Goal: Task Accomplishment & Management: Manage account settings

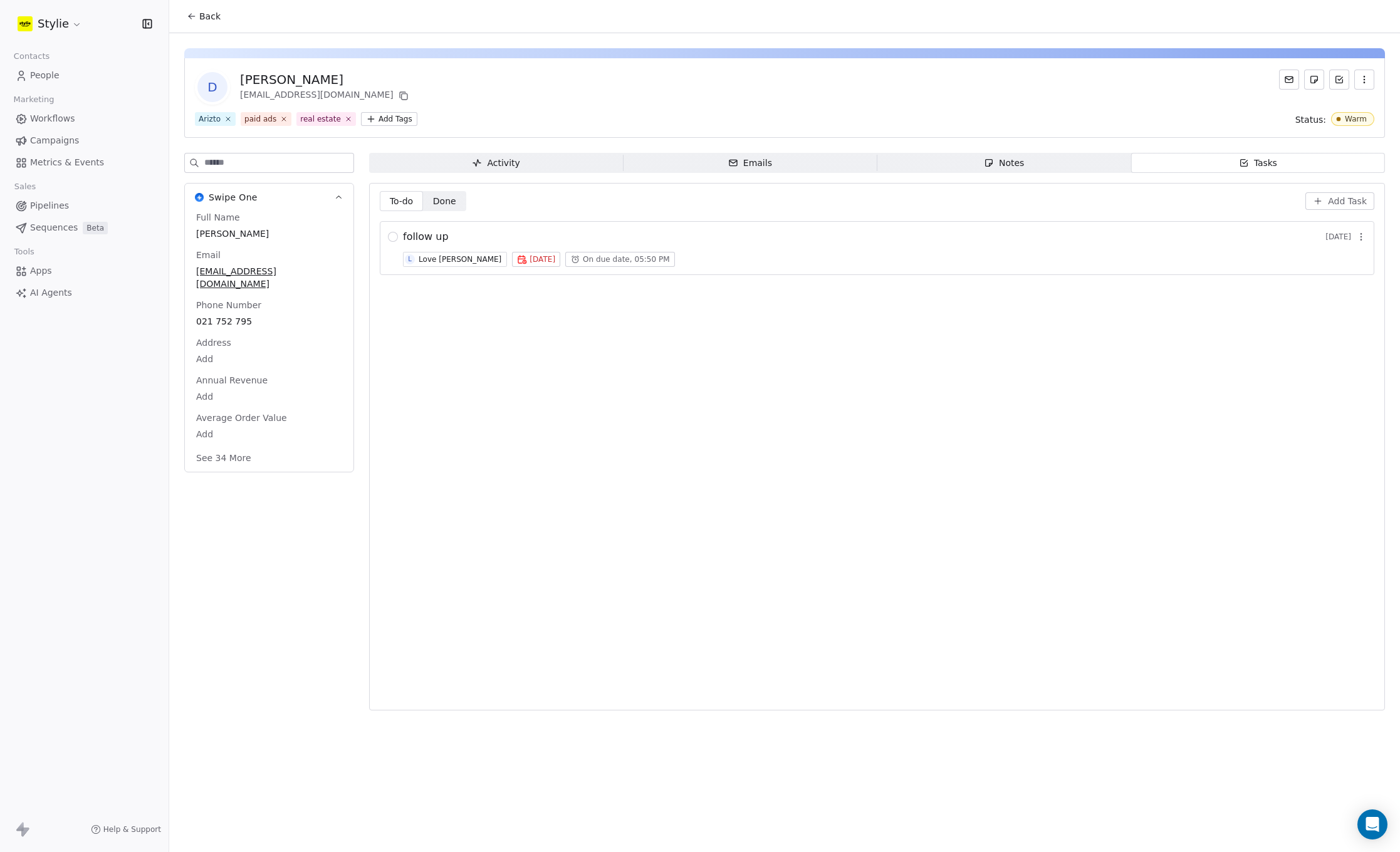
click at [930, 171] on div "Activity Activity Emails Emails Notes Notes Tasks Tasks To-do To-do Done Done A…" at bounding box center [877, 436] width 1016 height 565
click at [931, 167] on span "Notes Notes" at bounding box center [1004, 163] width 254 height 20
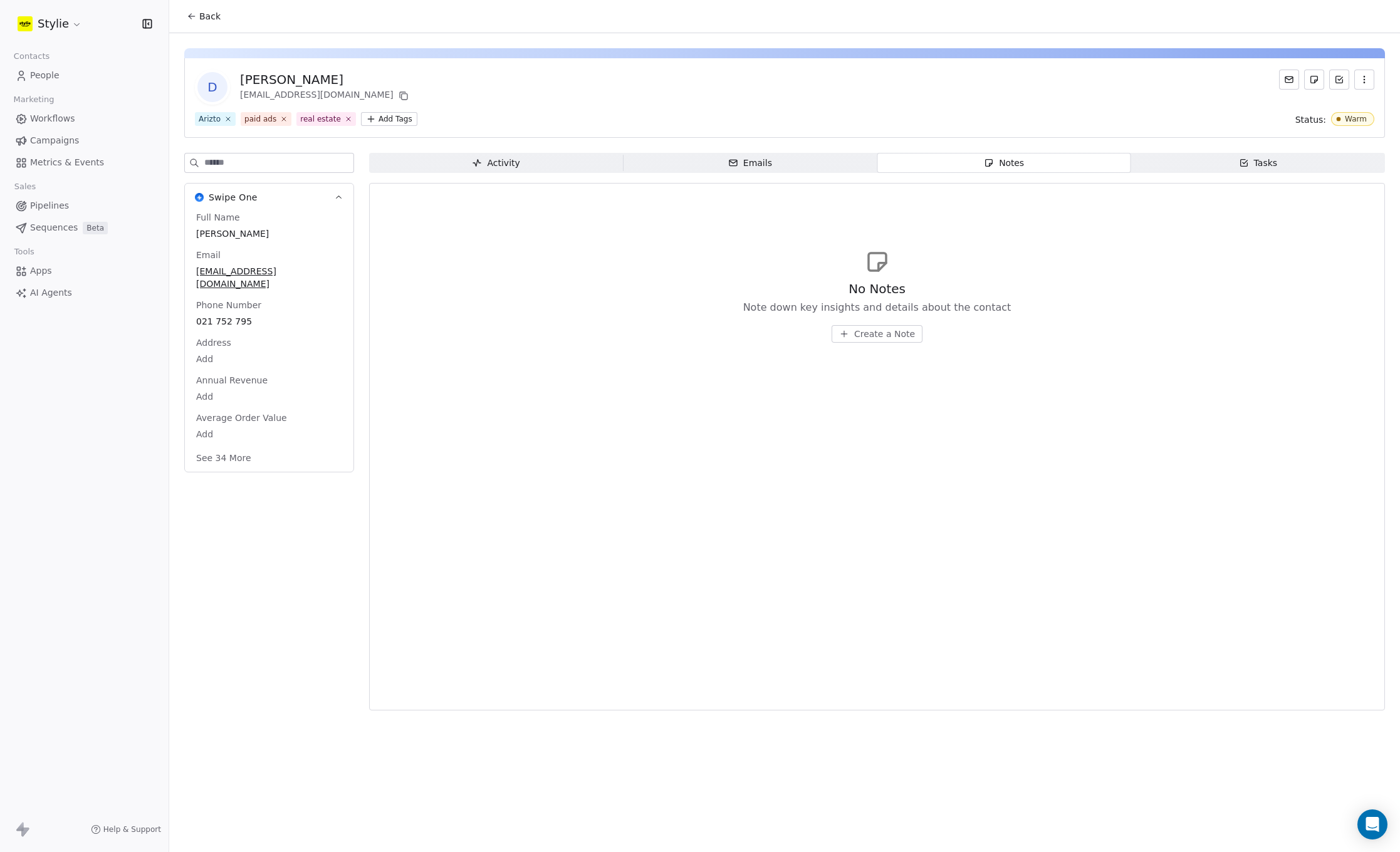
click at [283, 81] on div "[PERSON_NAME]" at bounding box center [325, 79] width 171 height 17
drag, startPoint x: 296, startPoint y: 81, endPoint x: 255, endPoint y: 75, distance: 41.4
click at [255, 75] on div "[PERSON_NAME]" at bounding box center [325, 79] width 171 height 17
click at [363, 79] on div "D [PERSON_NAME] [EMAIL_ADDRESS][DOMAIN_NAME]" at bounding box center [785, 87] width 1180 height 35
click at [234, 228] on span "[PERSON_NAME]" at bounding box center [269, 234] width 145 height 13
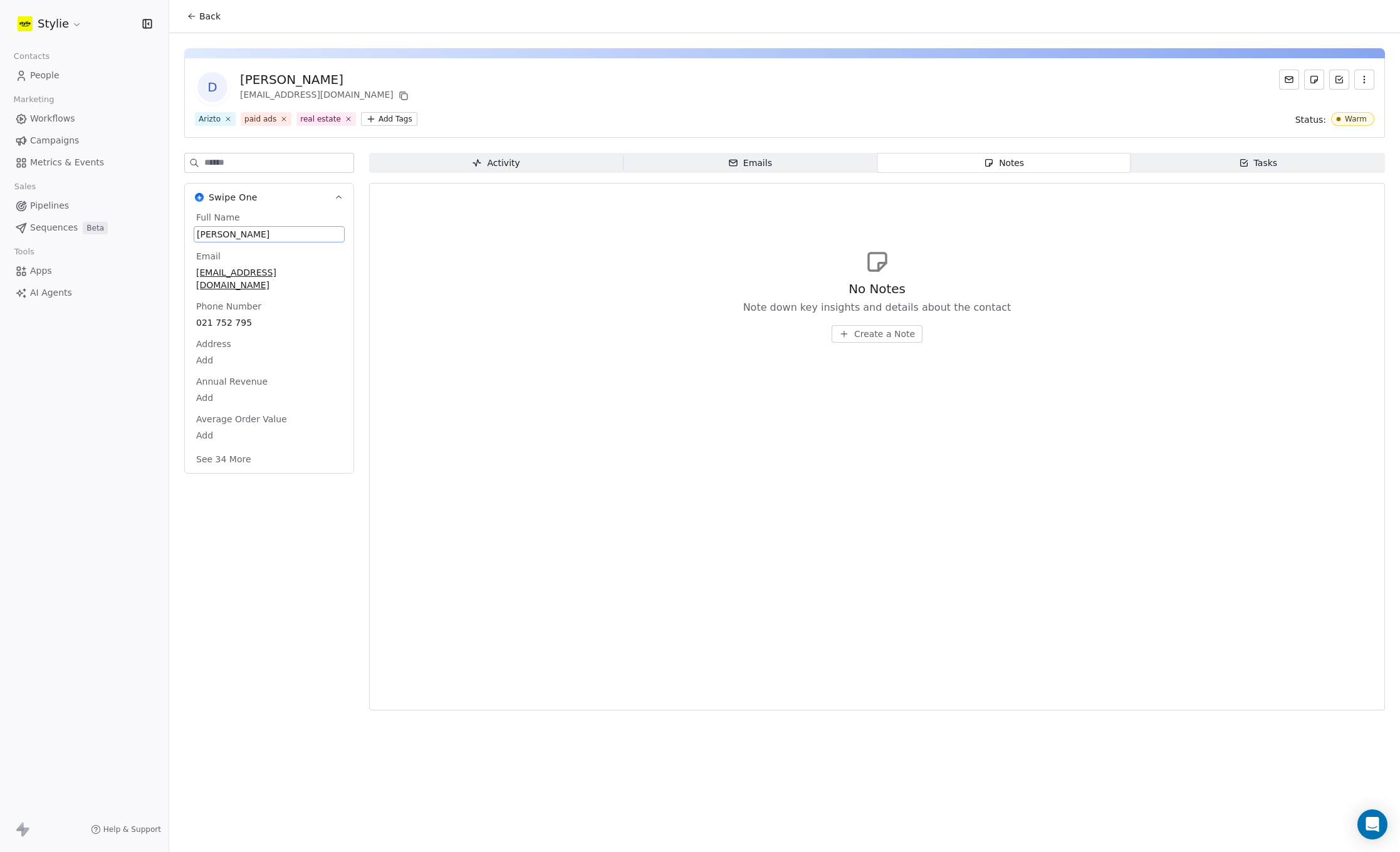
click at [243, 232] on span "[PERSON_NAME]" at bounding box center [269, 234] width 145 height 13
drag, startPoint x: 245, startPoint y: 235, endPoint x: 193, endPoint y: 229, distance: 52.3
click at [193, 229] on div "*********" at bounding box center [263, 246] width 140 height 40
click at [50, 77] on html "Stylie Contacts People Marketing Workflows Campaigns Metrics & Events Sales Pip…" at bounding box center [700, 426] width 1400 height 852
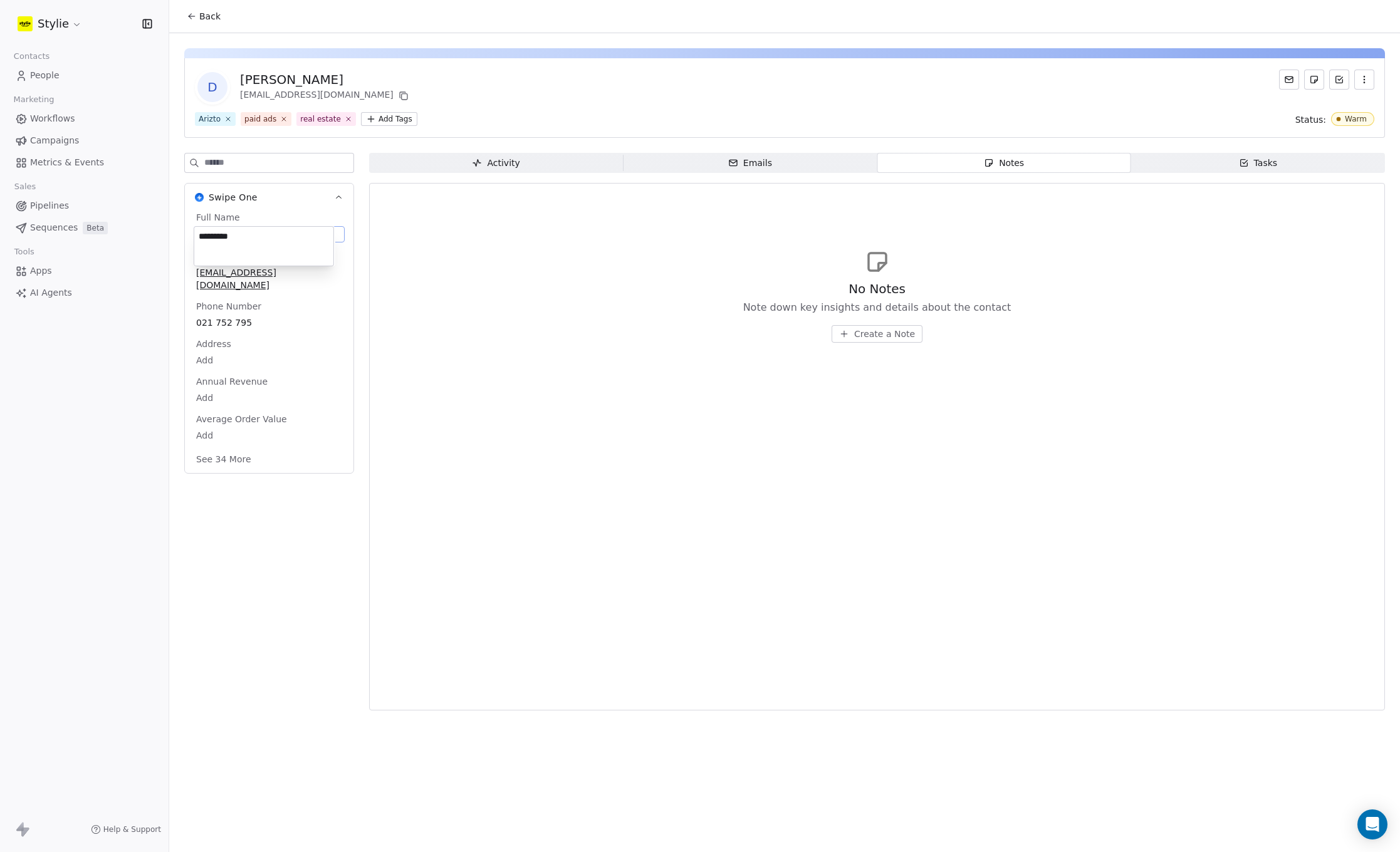
click at [50, 77] on html "Stylie Contacts People Marketing Workflows Campaigns Metrics & Events Sales Pip…" at bounding box center [700, 426] width 1400 height 852
click at [49, 77] on span "People" at bounding box center [45, 76] width 30 height 13
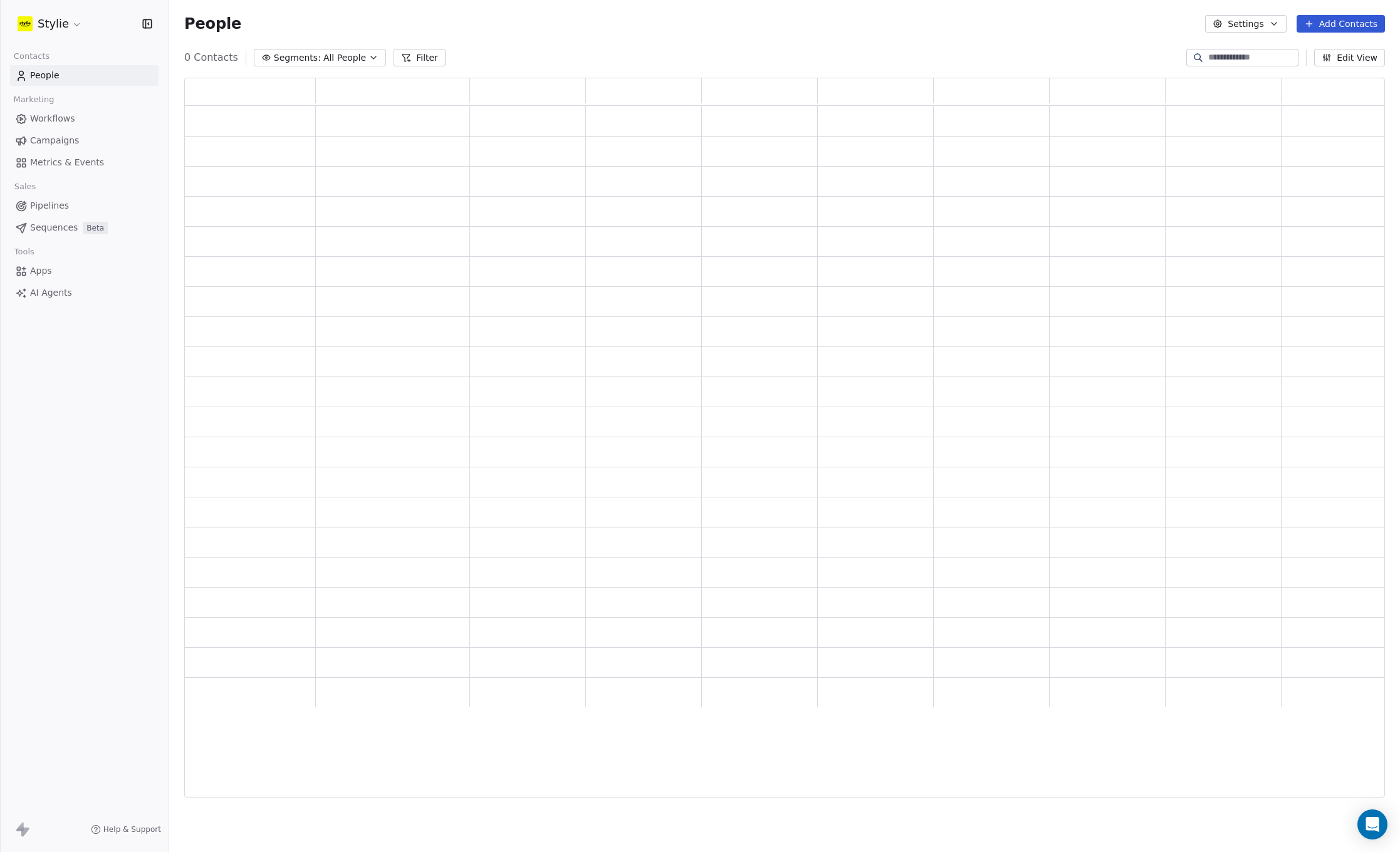
scroll to position [710, 1192]
click at [1209, 61] on input at bounding box center [1252, 58] width 88 height 13
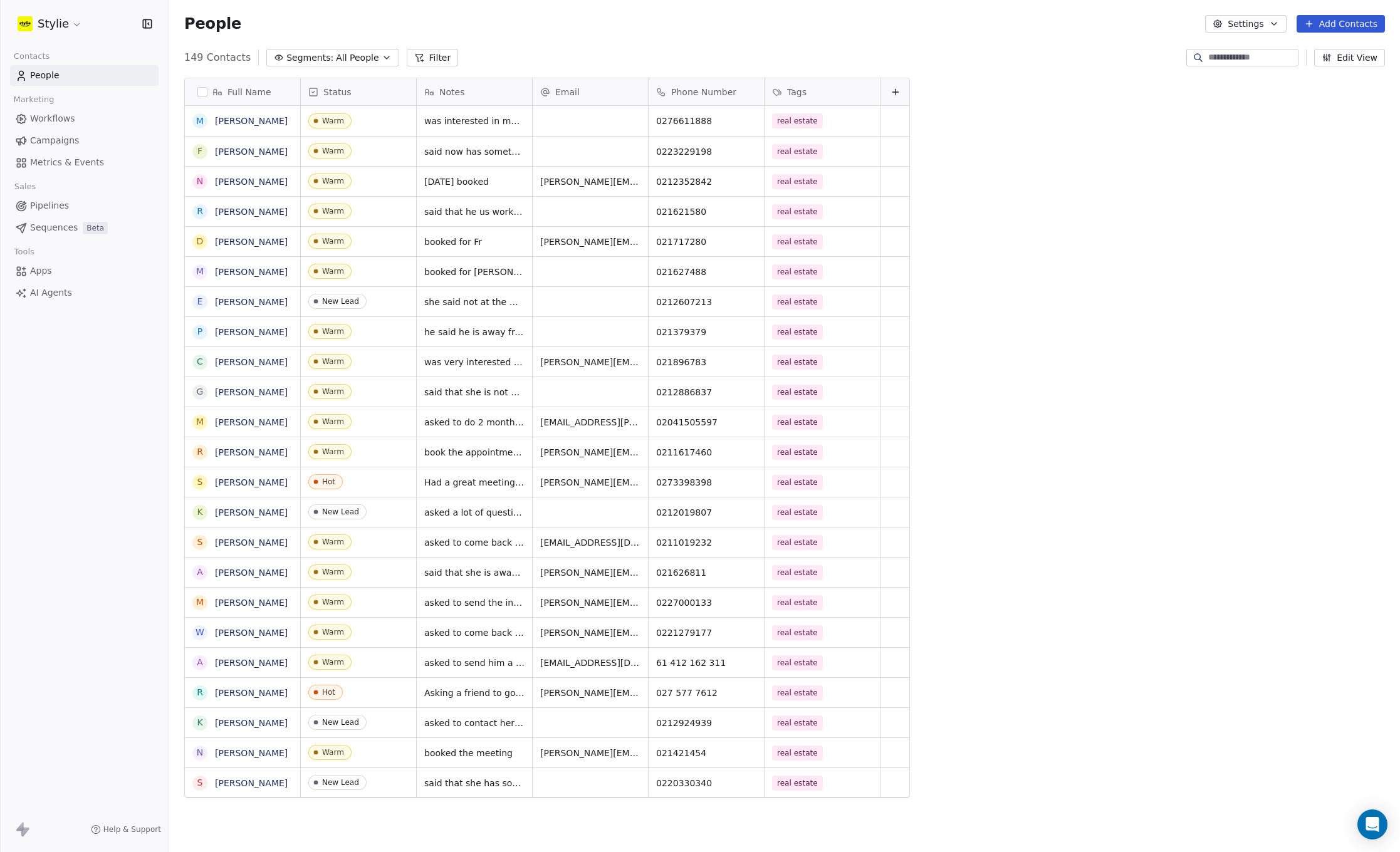
scroll to position [741, 1221]
paste input "*********"
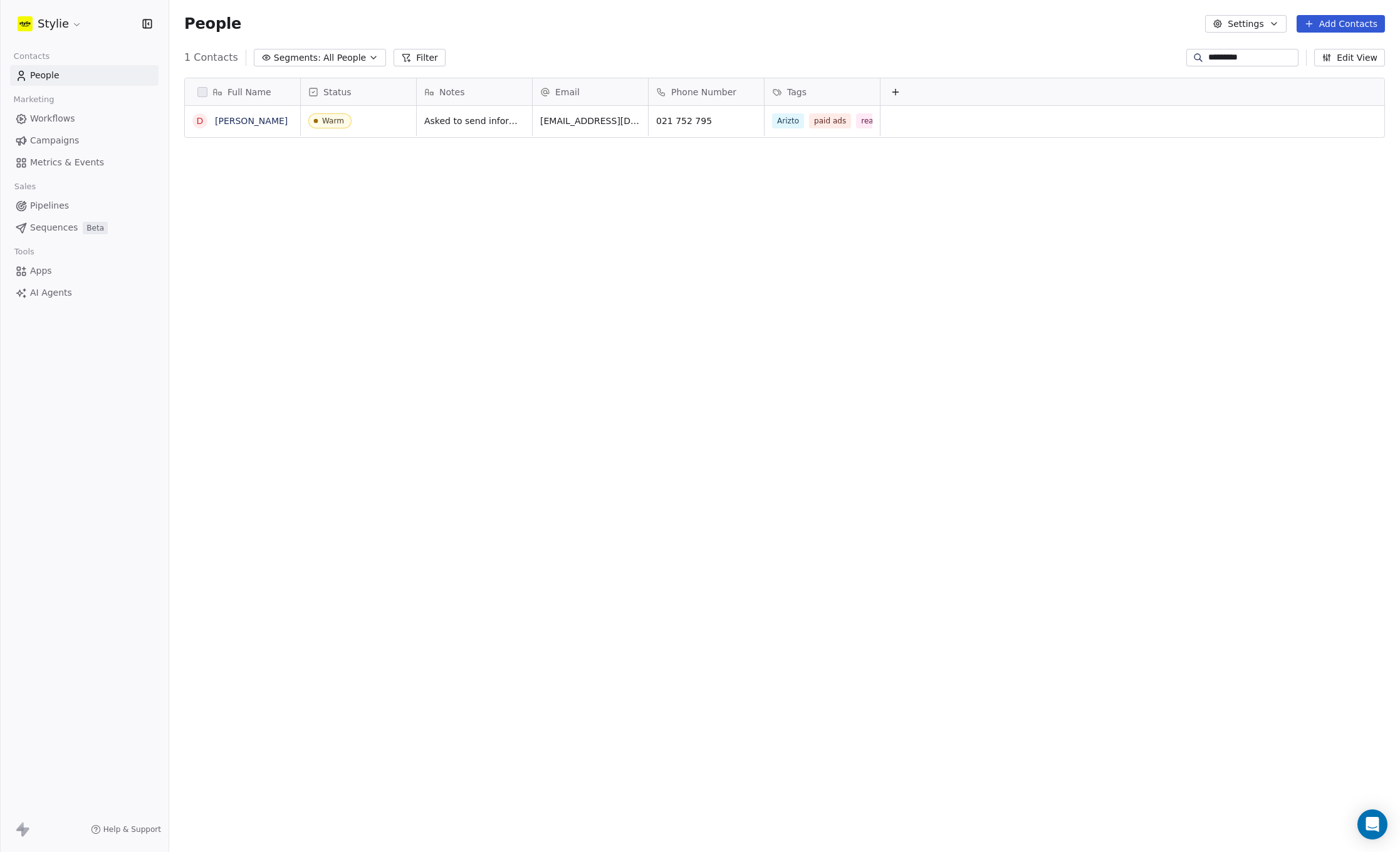
type input "*********"
click at [468, 125] on span "Asked to send information. Told I will follow up in a couple of weeks.send info…" at bounding box center [500, 136] width 149 height 50
click at [552, 144] on textarea "**********" at bounding box center [511, 130] width 187 height 48
click at [676, 166] on html "Stylie Contacts People Marketing Workflows Campaigns Metrics & Events Sales Pip…" at bounding box center [700, 426] width 1400 height 852
click at [60, 297] on span "AI Agents" at bounding box center [51, 293] width 42 height 13
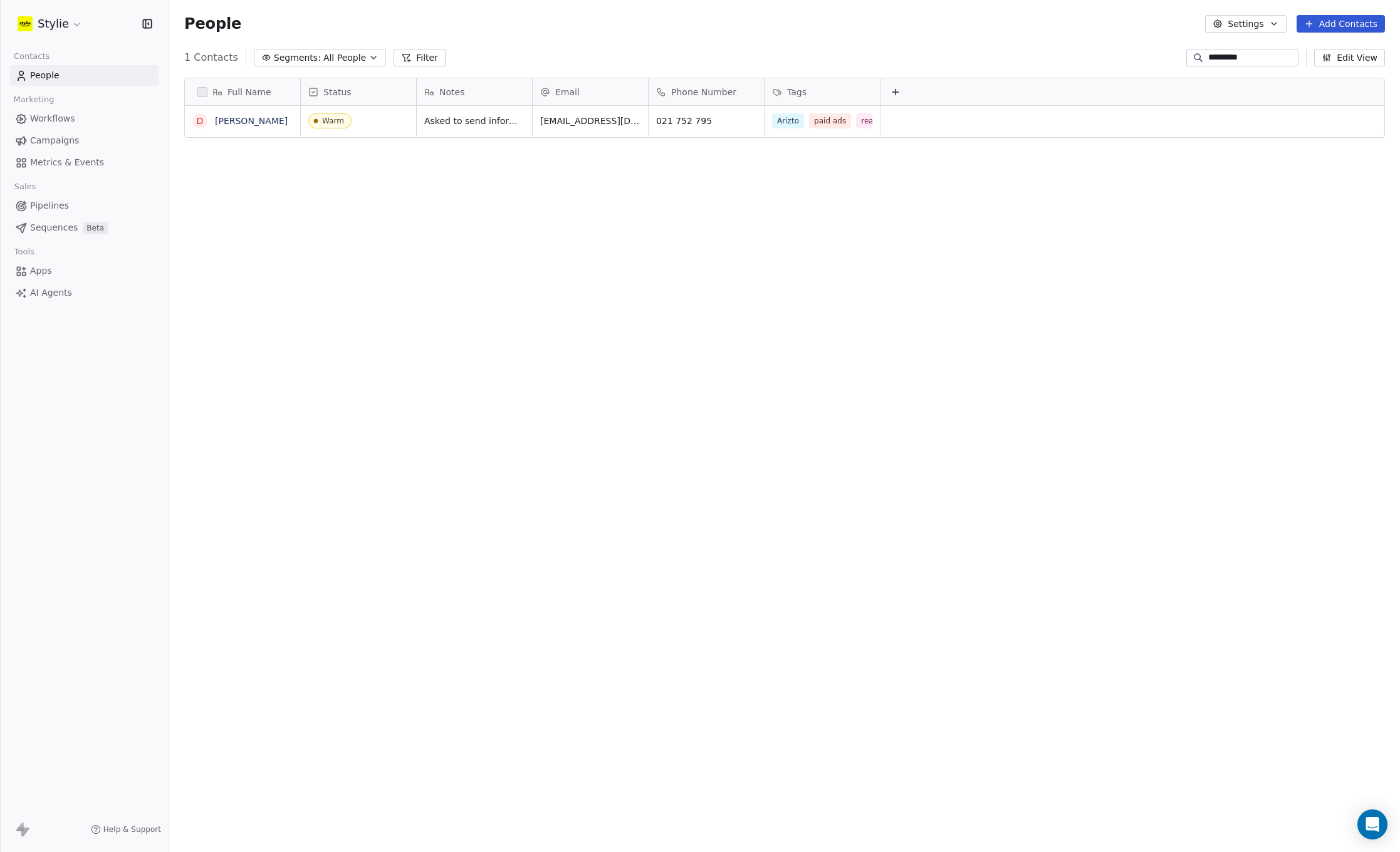
scroll to position [741, 1221]
drag, startPoint x: 568, startPoint y: 129, endPoint x: 585, endPoint y: 129, distance: 17.0
click at [703, 123] on icon "grid" at bounding box center [706, 120] width 5 height 5
drag, startPoint x: 55, startPoint y: 295, endPoint x: 63, endPoint y: 295, distance: 8.0
click at [56, 295] on span "AI Agents" at bounding box center [51, 293] width 42 height 13
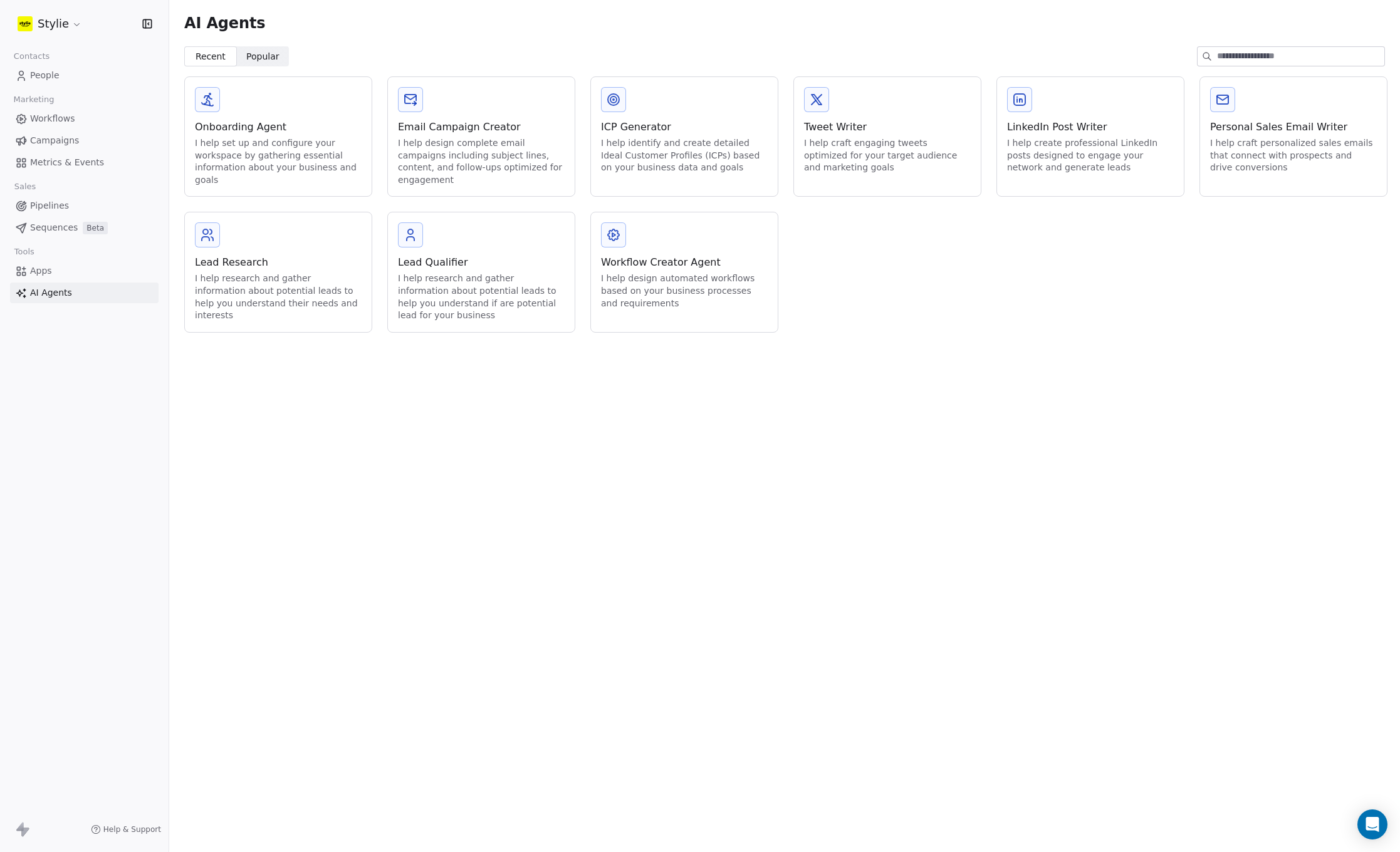
click at [1266, 144] on div "I help craft personalized sales emails that connect with prospects and drive co…" at bounding box center [1294, 155] width 167 height 37
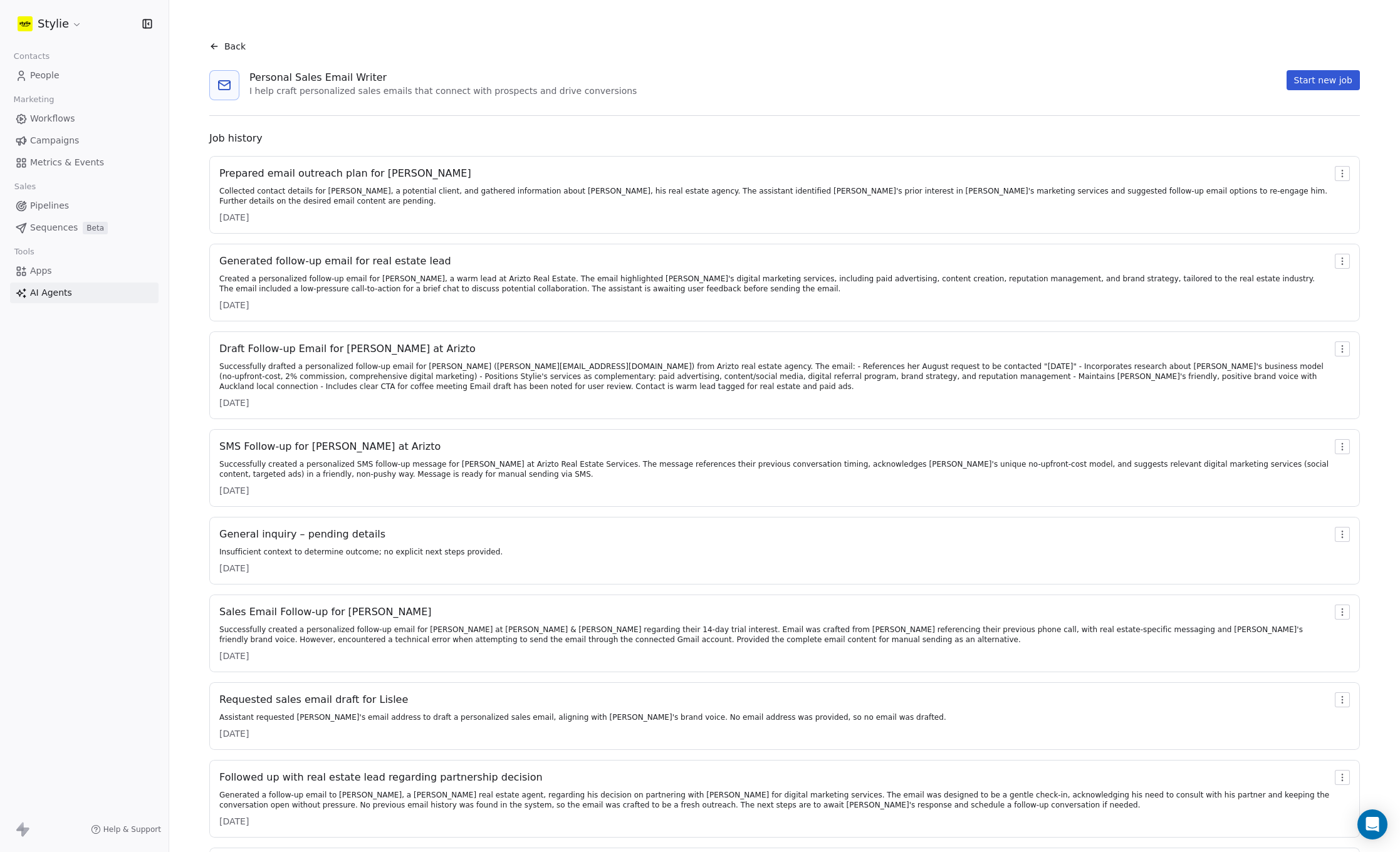
click at [1303, 73] on button "Start new job" at bounding box center [1323, 80] width 73 height 20
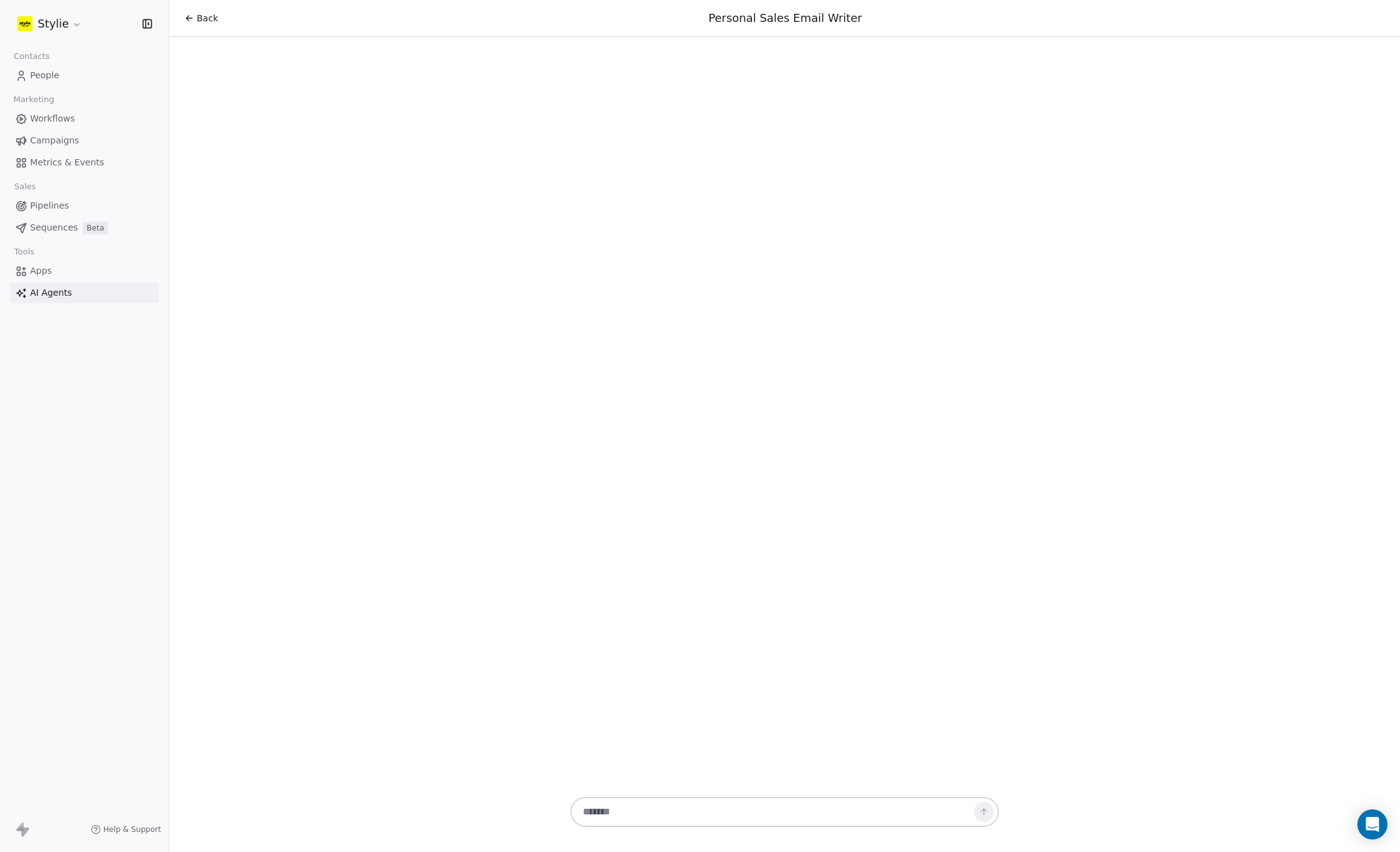
click at [673, 818] on textarea at bounding box center [772, 811] width 392 height 23
type textarea "**********"
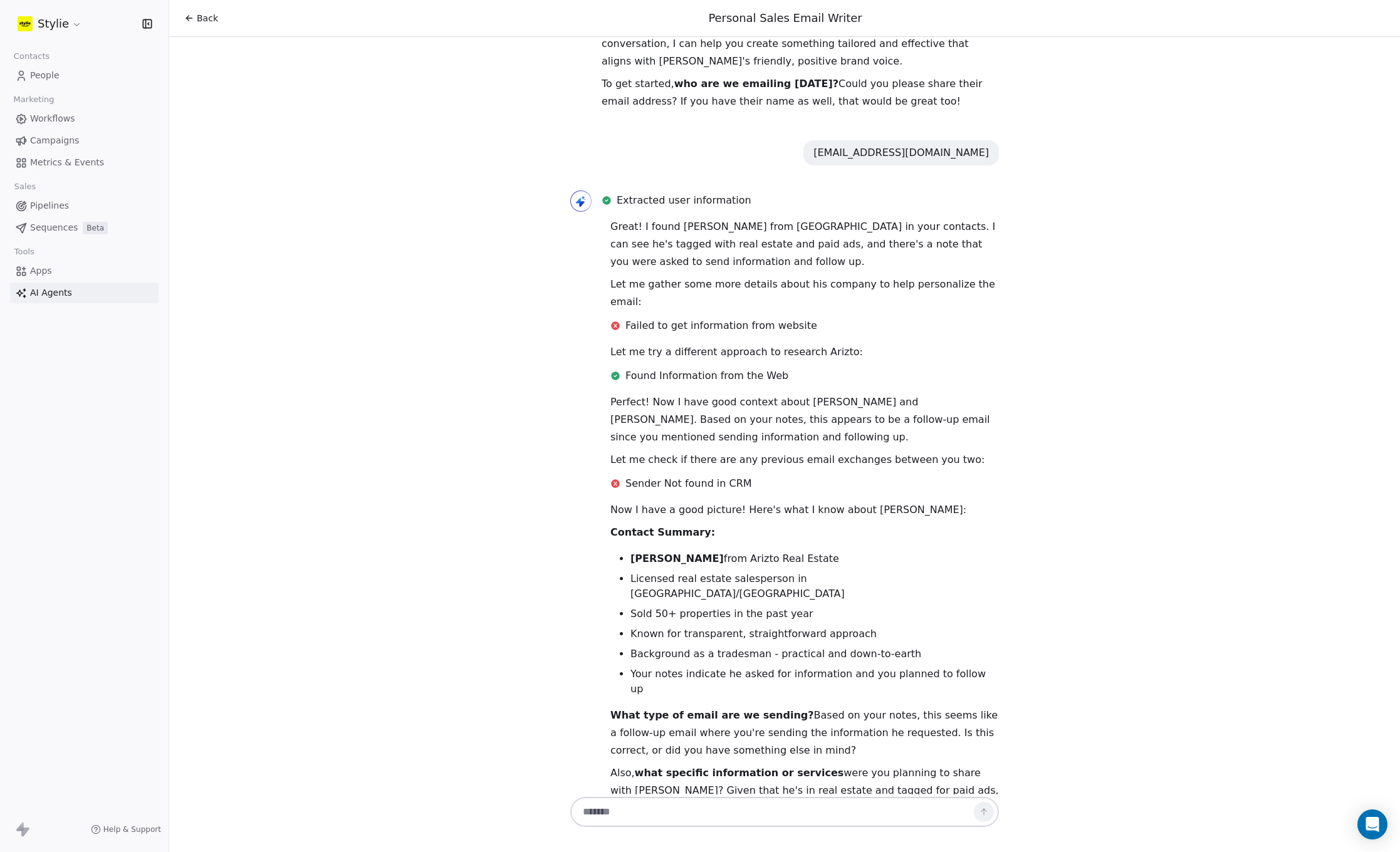
scroll to position [102, 0]
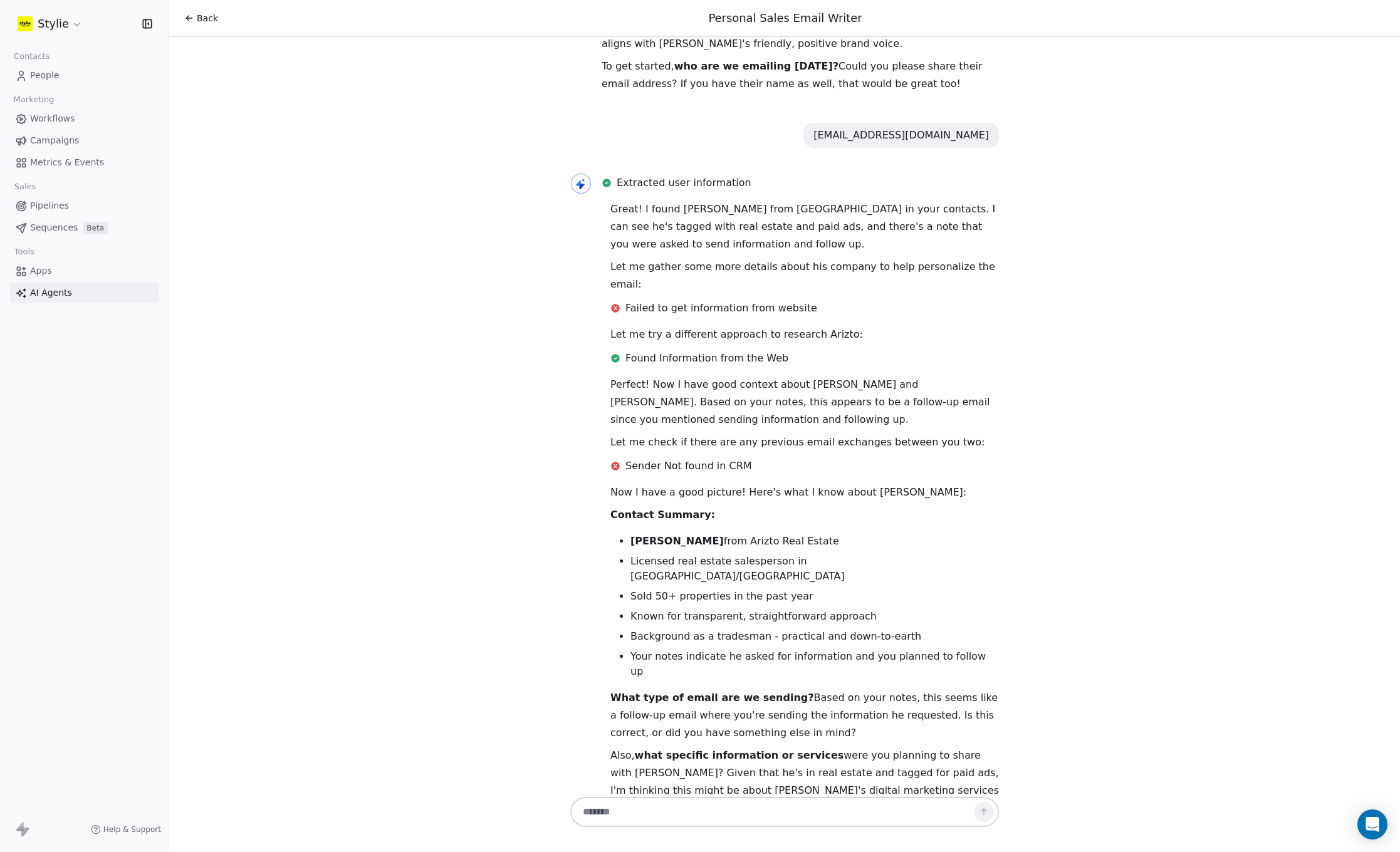
click at [699, 810] on textarea at bounding box center [772, 811] width 392 height 23
drag, startPoint x: 778, startPoint y: 650, endPoint x: 876, endPoint y: 651, distance: 98.0
click at [876, 689] on p "What type of email are we sending? Based on your notes, this seems like a follo…" at bounding box center [805, 715] width 388 height 52
copy p "Based on your notes,"
click at [729, 806] on textarea at bounding box center [772, 811] width 392 height 23
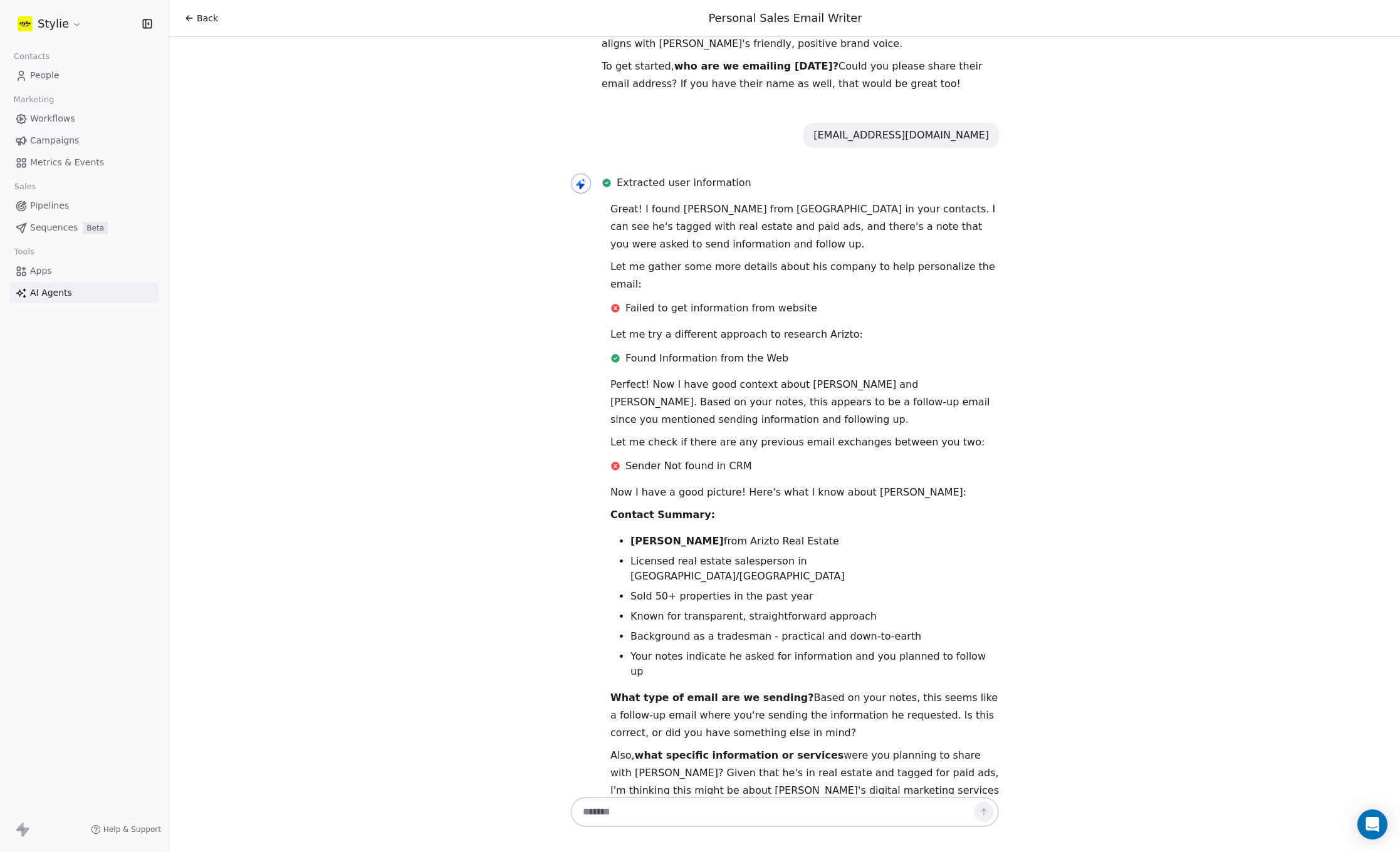
paste textarea "**********"
type textarea "**********"
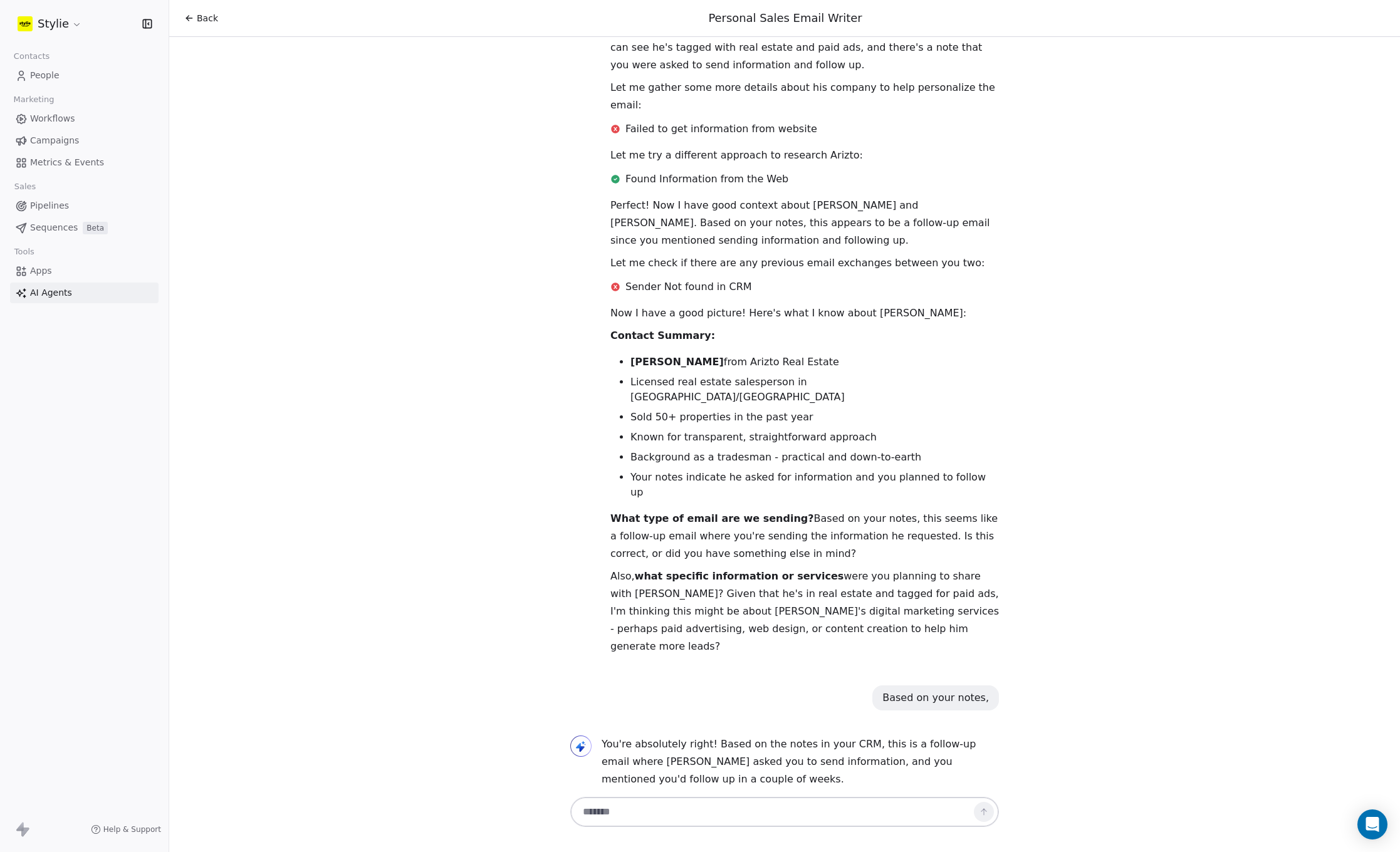
scroll to position [293, 0]
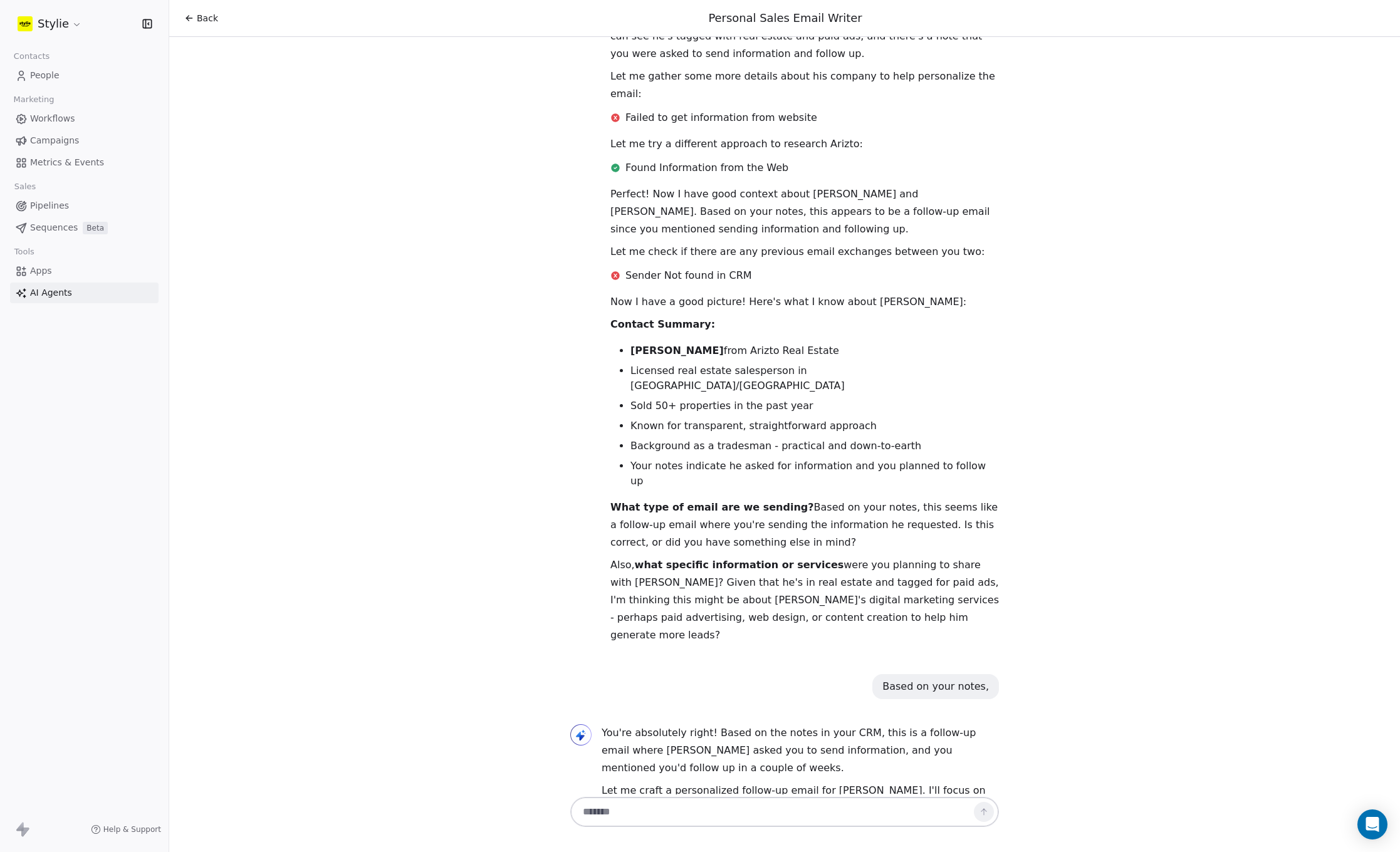
click at [701, 810] on textarea at bounding box center [772, 811] width 392 height 23
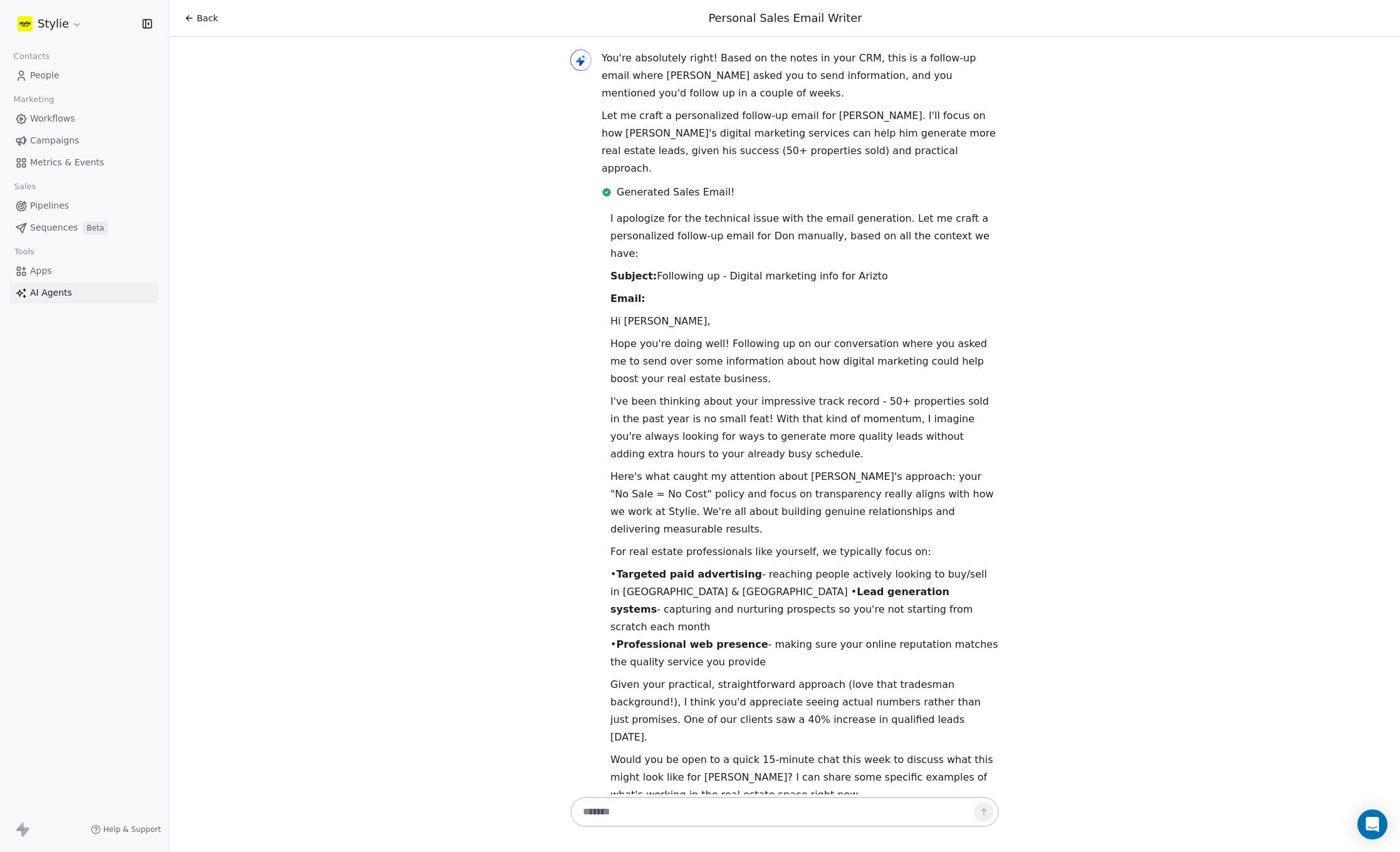
scroll to position [990, 0]
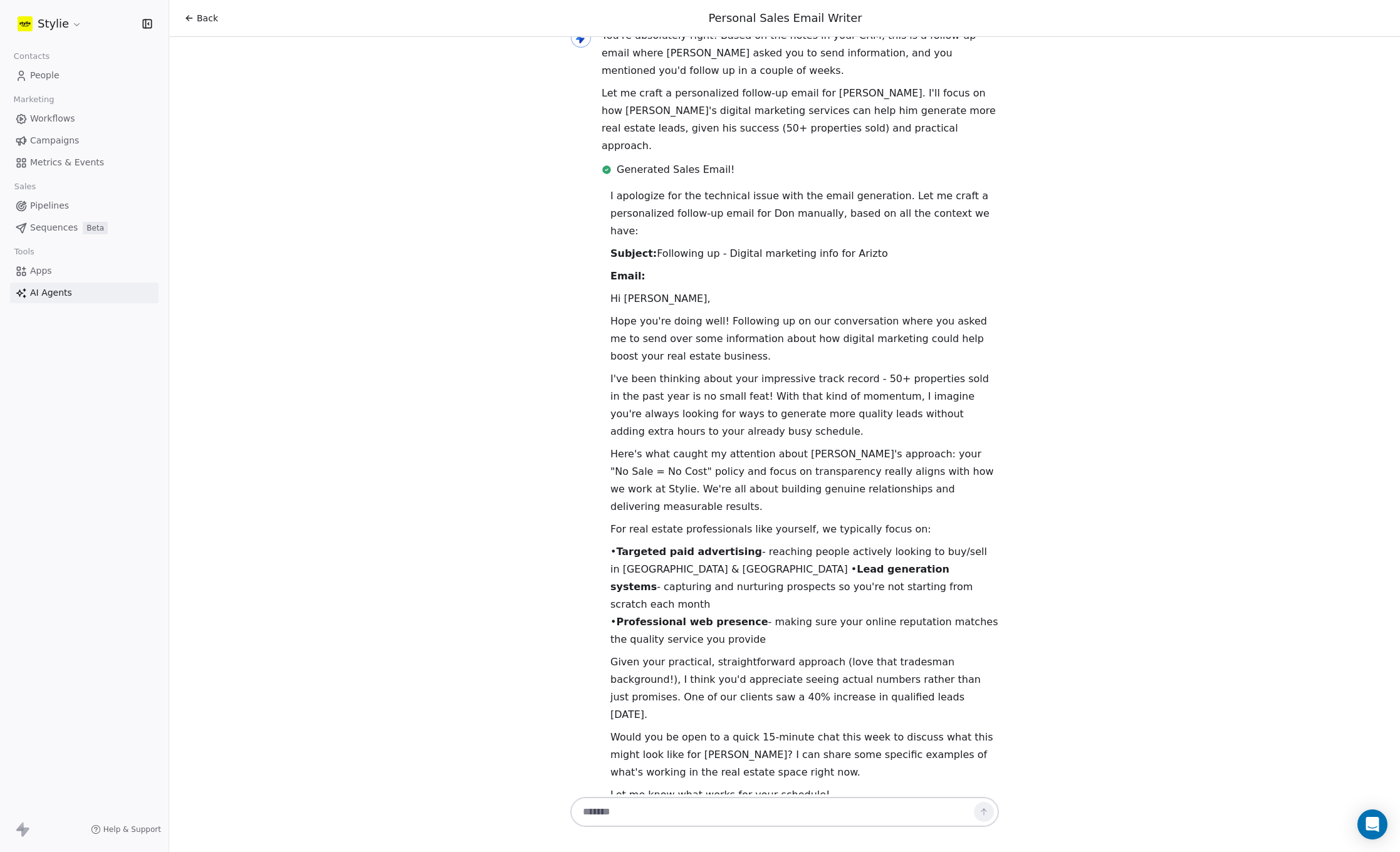
click at [683, 804] on textarea at bounding box center [772, 811] width 392 height 23
type textarea "**********"
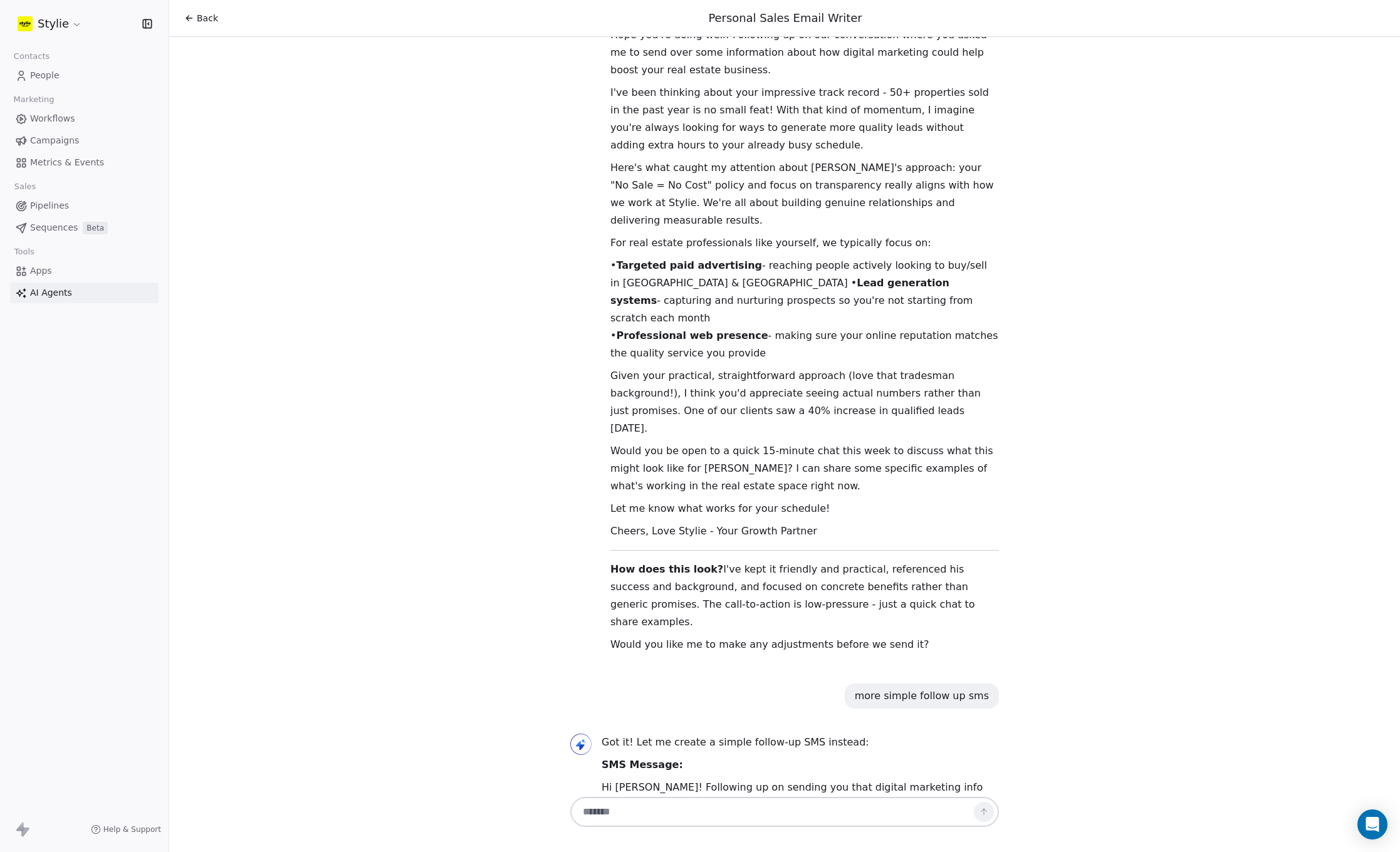
scroll to position [1298, 0]
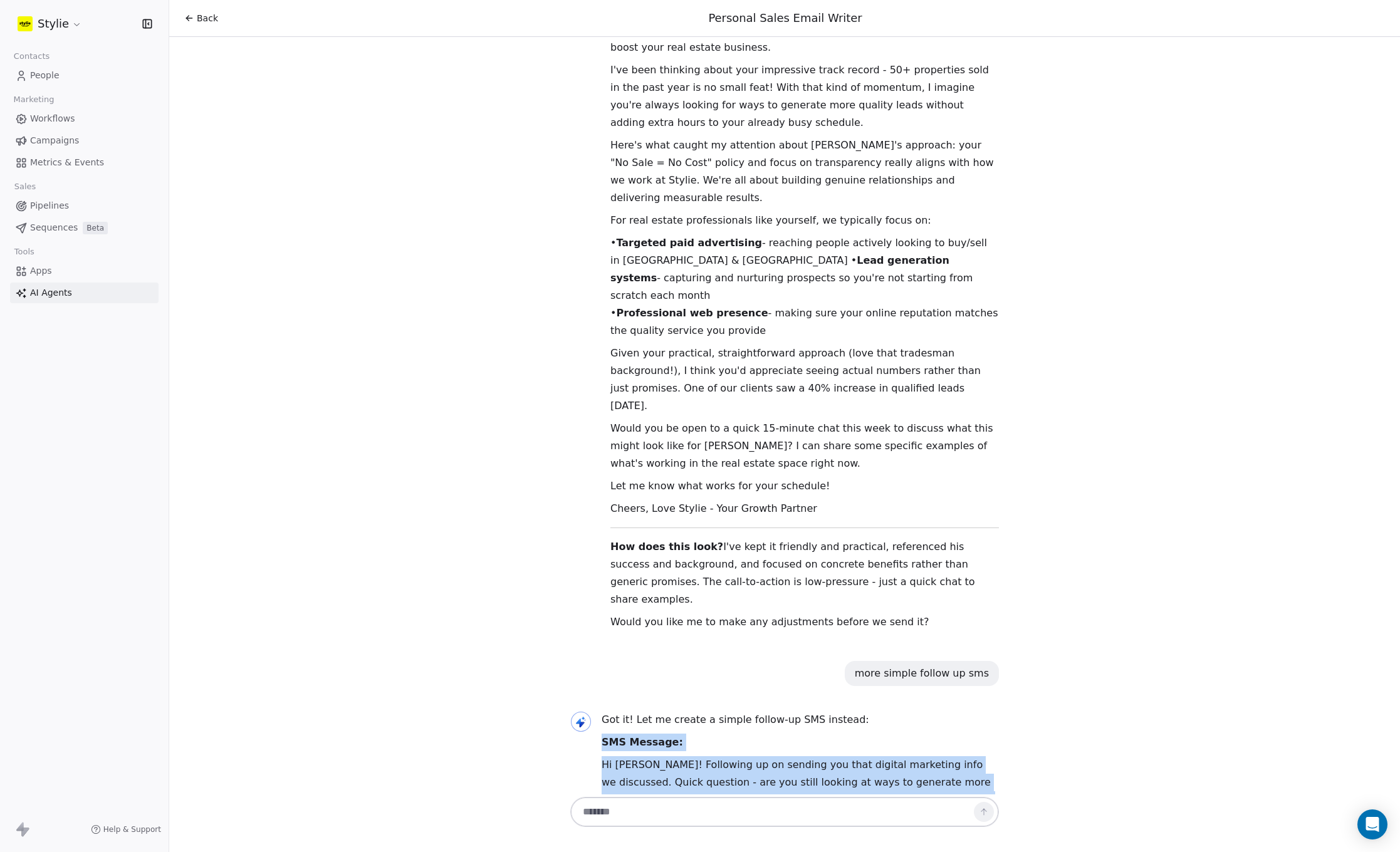
drag, startPoint x: 650, startPoint y: 669, endPoint x: 597, endPoint y: 572, distance: 110.5
click at [602, 711] on div "Got it! Let me create a simple follow-up SMS instead: SMS Message: Hi [PERSON_N…" at bounding box center [801, 825] width 398 height 229
copy div "SMS Message: Hi [PERSON_NAME]! Following up on sending you that digital marketi…"
click at [67, 76] on link "People" at bounding box center [84, 75] width 148 height 21
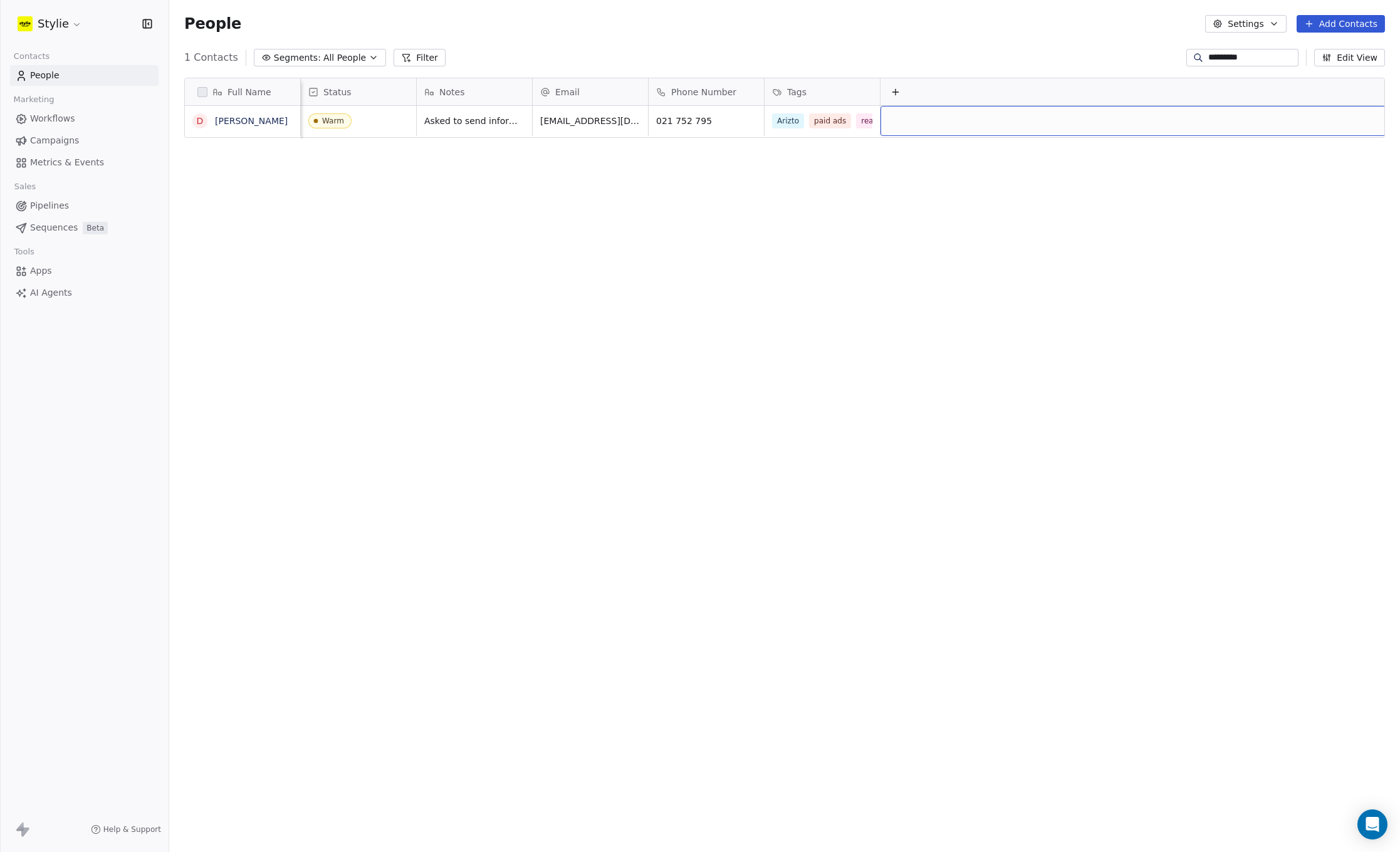
scroll to position [0, 11]
click at [889, 95] on icon at bounding box center [894, 92] width 10 height 10
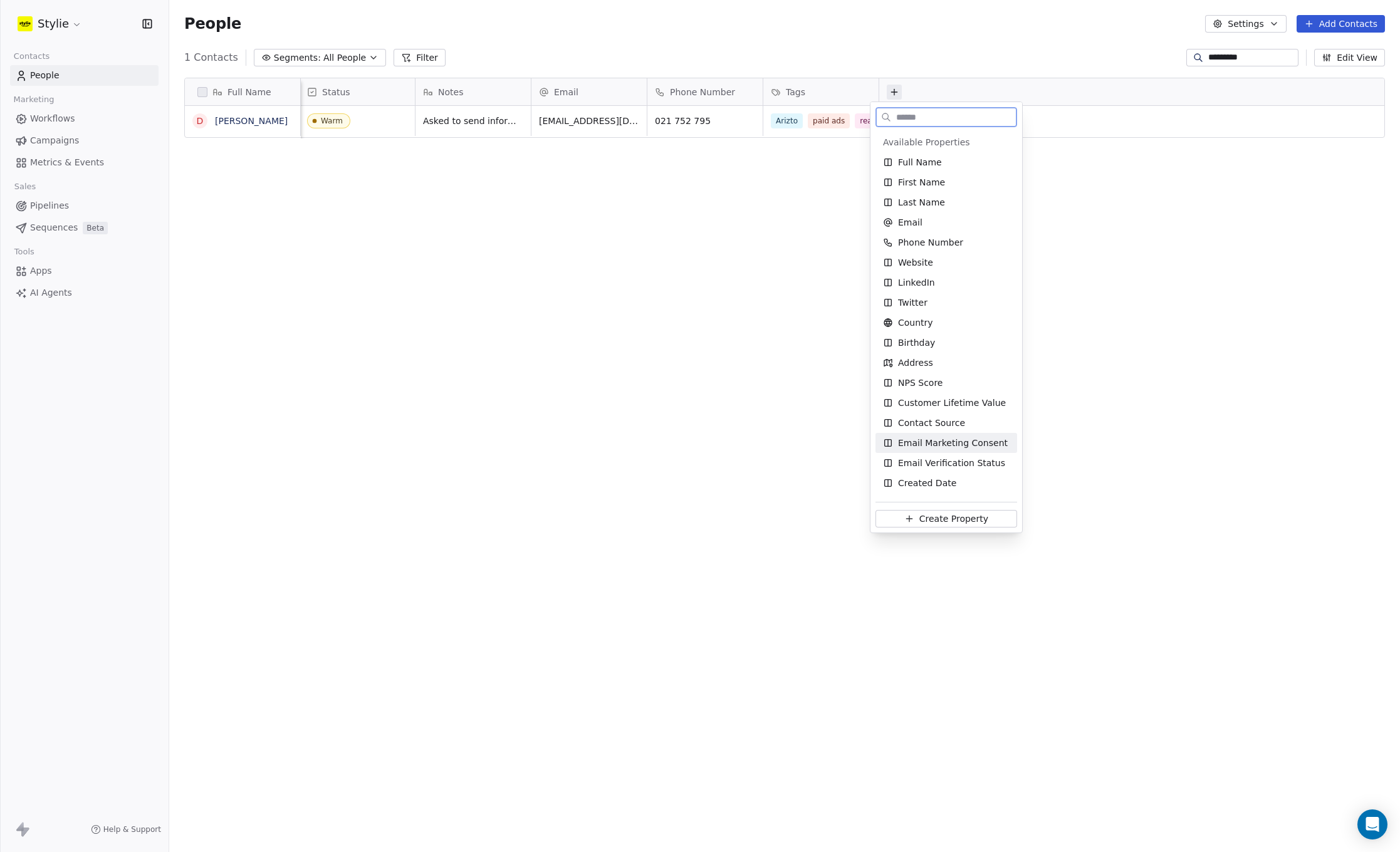
click at [954, 442] on span "Email Marketing Consent" at bounding box center [953, 442] width 110 height 13
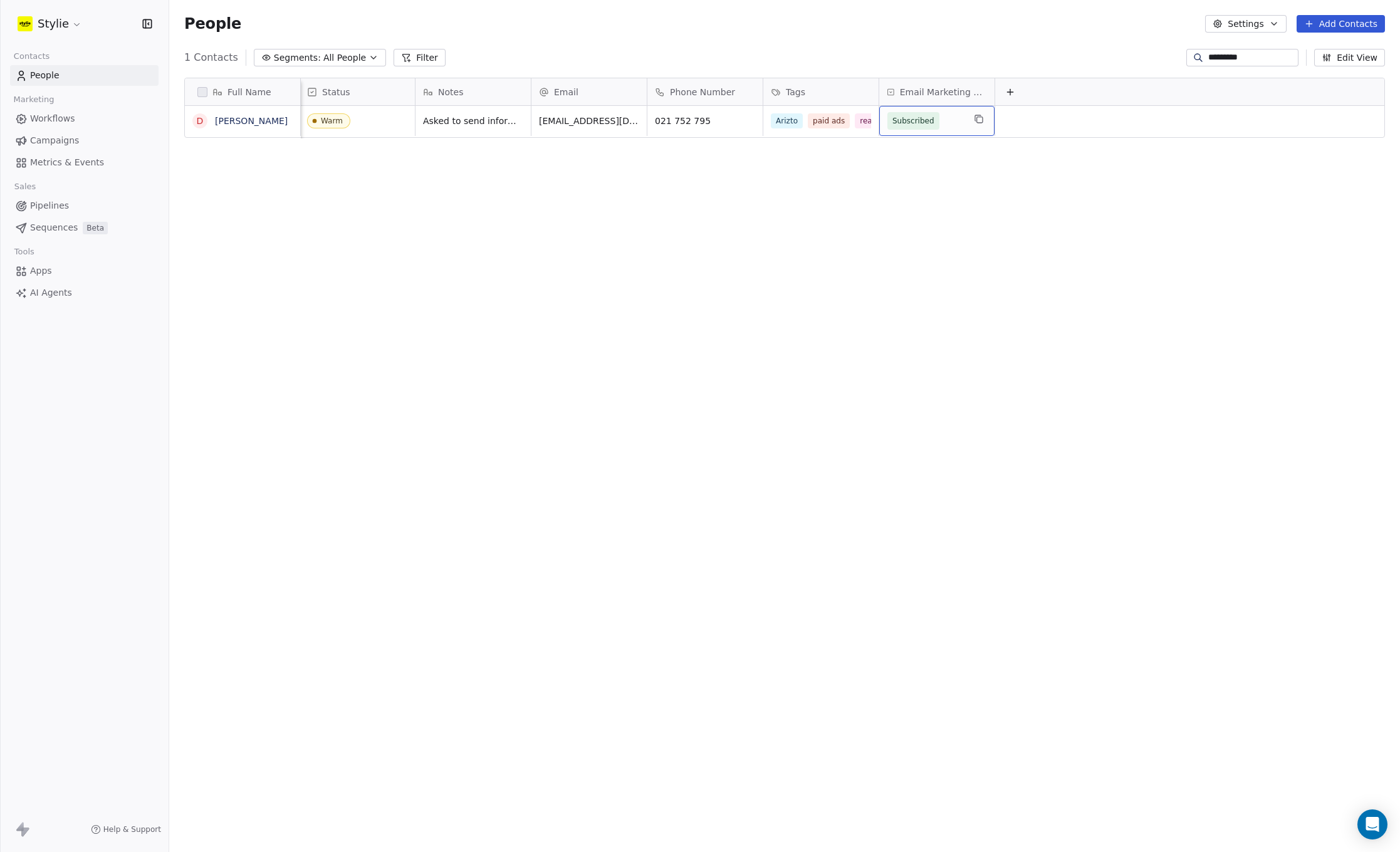
click at [940, 122] on span "Subscribed" at bounding box center [926, 121] width 77 height 17
click at [961, 95] on html "Stylie Contacts People Marketing Workflows Campaigns Metrics & Events Sales Pip…" at bounding box center [700, 426] width 1400 height 852
click at [931, 91] on span "Email Marketing Consent" at bounding box center [944, 92] width 87 height 13
click at [883, 95] on html "Stylie Contacts People Marketing Workflows Campaigns Metrics & Events Sales Pip…" at bounding box center [700, 426] width 1400 height 852
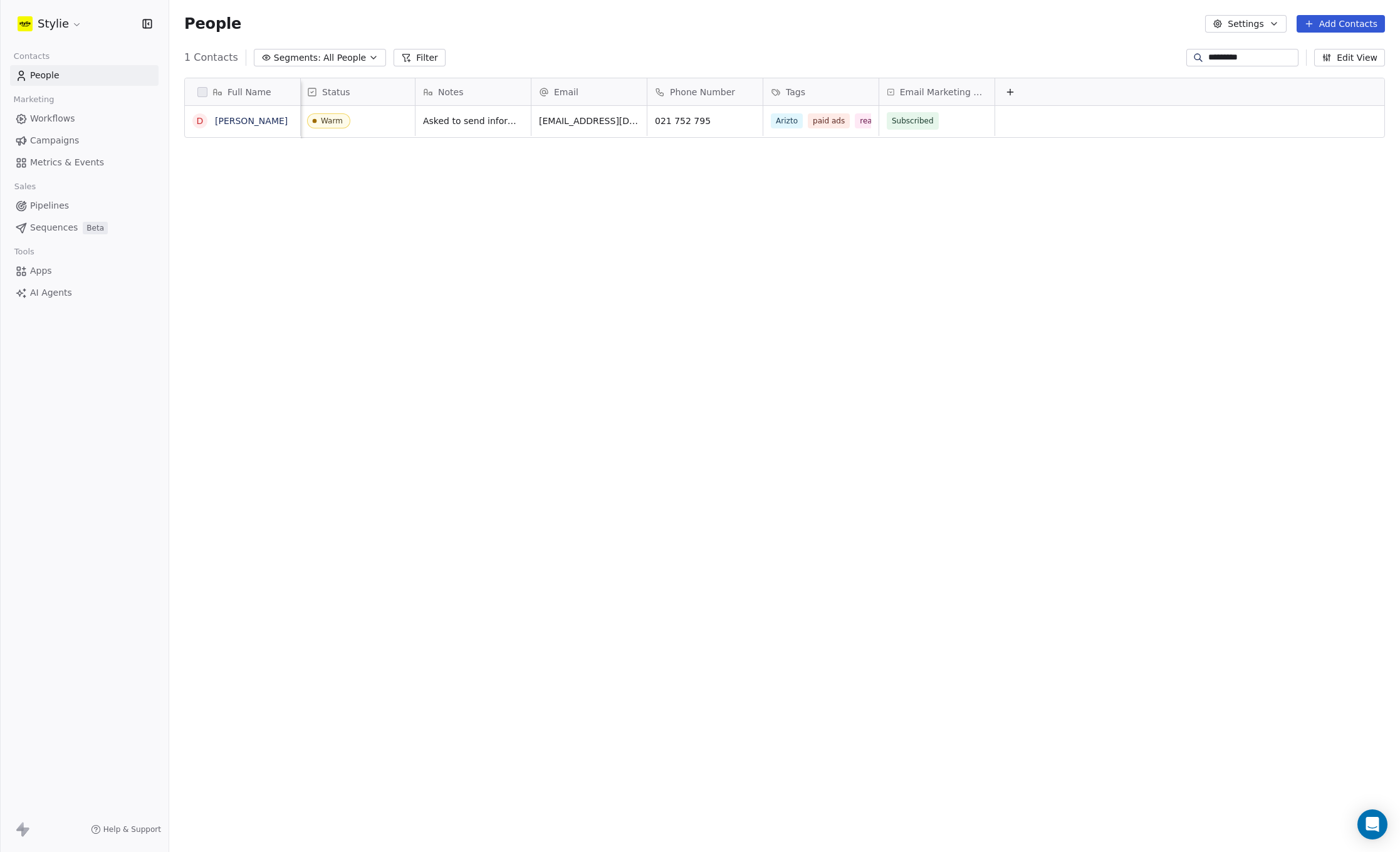
click at [887, 93] on icon at bounding box center [891, 92] width 8 height 10
click at [884, 94] on html "Stylie Contacts People Marketing Workflows Campaigns Metrics & Events Sales Pip…" at bounding box center [700, 426] width 1400 height 852
click at [888, 95] on icon at bounding box center [891, 91] width 6 height 6
click at [884, 94] on html "Stylie Contacts People Marketing Workflows Campaigns Metrics & Events Sales Pip…" at bounding box center [700, 426] width 1400 height 852
click at [912, 93] on span "Email Marketing Consent" at bounding box center [944, 92] width 87 height 13
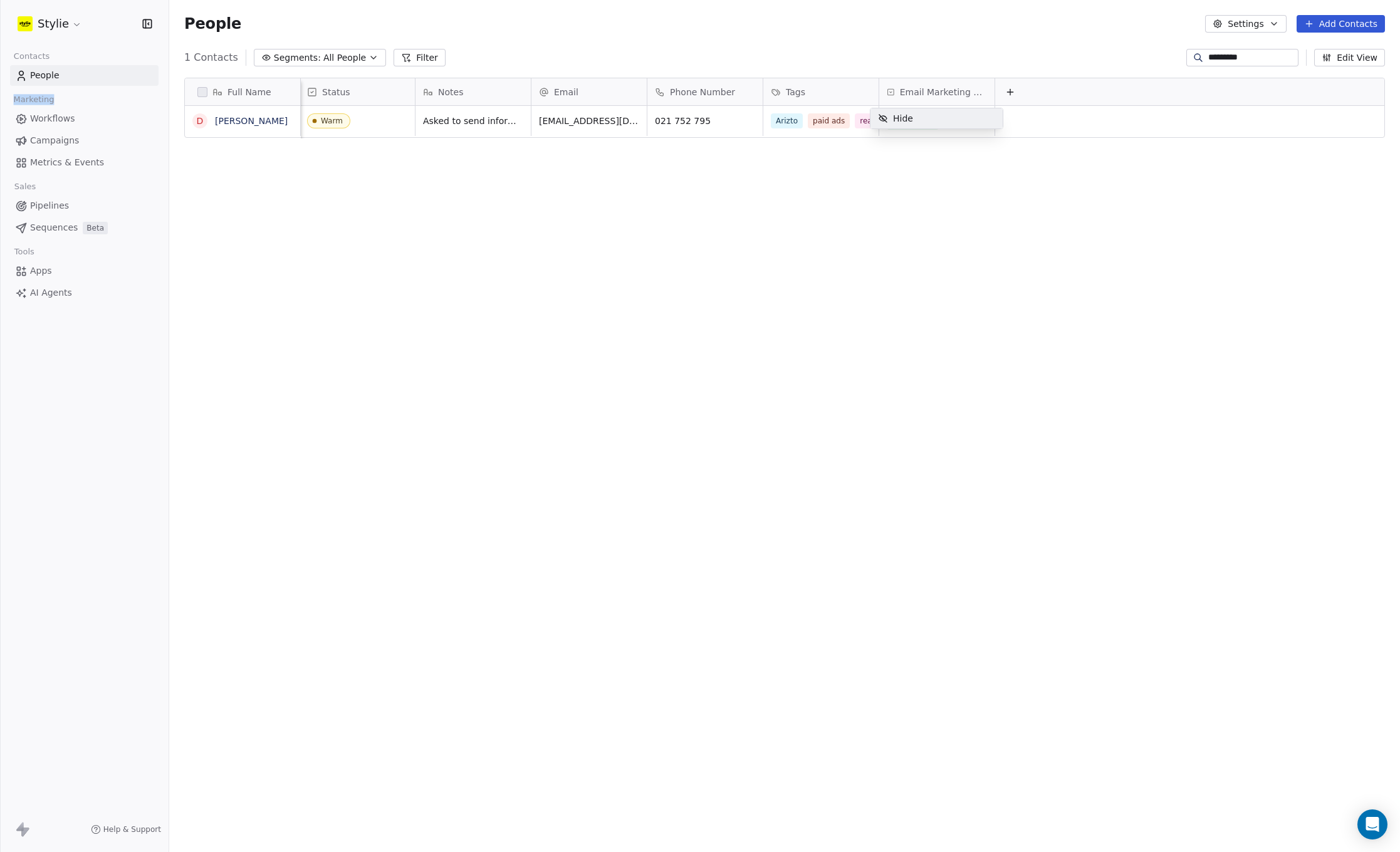
click at [912, 93] on html "Stylie Contacts People Marketing Workflows Campaigns Metrics & Events Sales Pip…" at bounding box center [700, 426] width 1400 height 852
click at [1006, 93] on icon at bounding box center [1010, 92] width 10 height 10
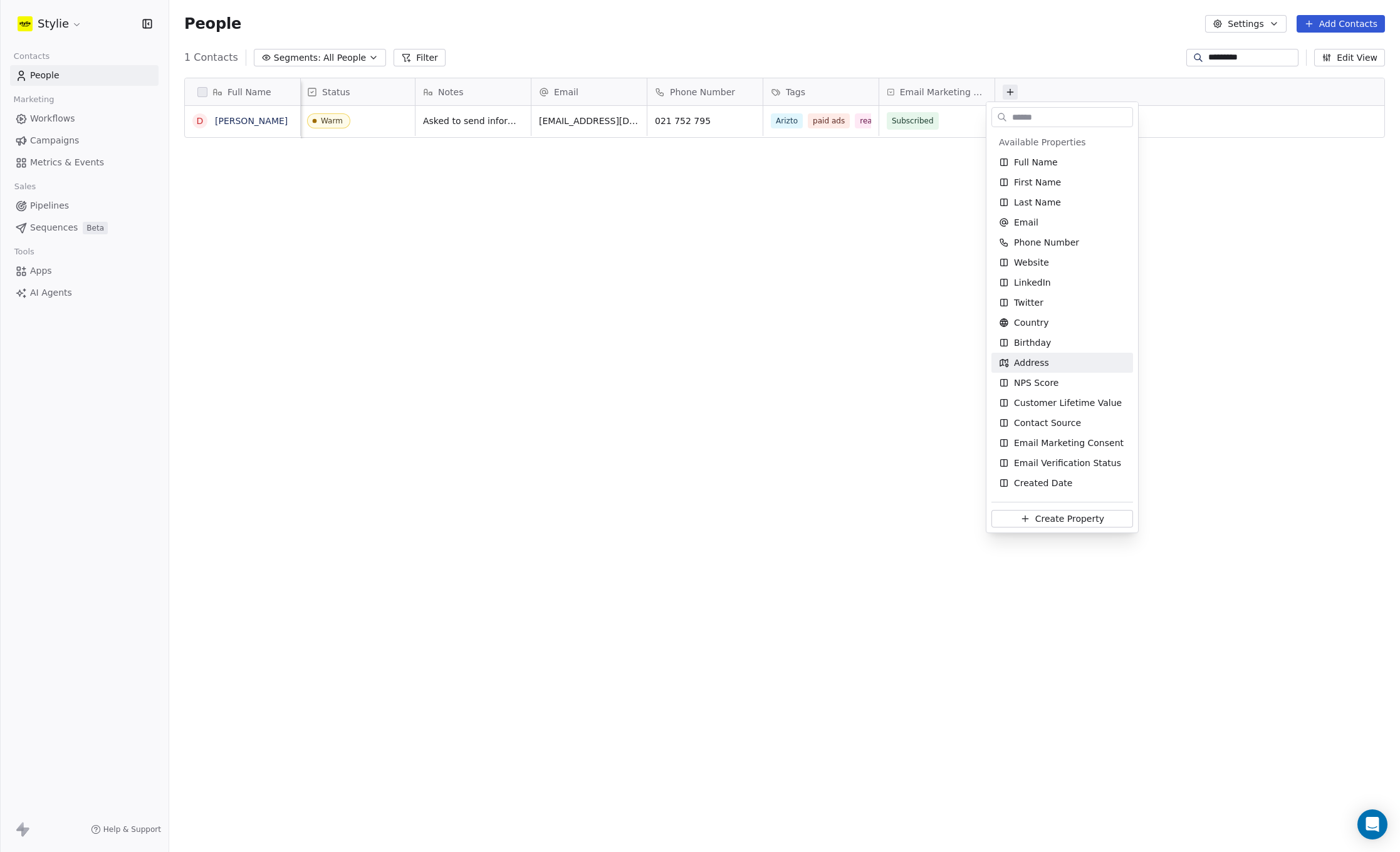
scroll to position [197, 0]
drag, startPoint x: 835, startPoint y: 335, endPoint x: 818, endPoint y: 324, distance: 20.2
click at [835, 335] on html "Stylie Contacts People Marketing Workflows Campaigns Metrics & Events Sales Pip…" at bounding box center [700, 426] width 1400 height 852
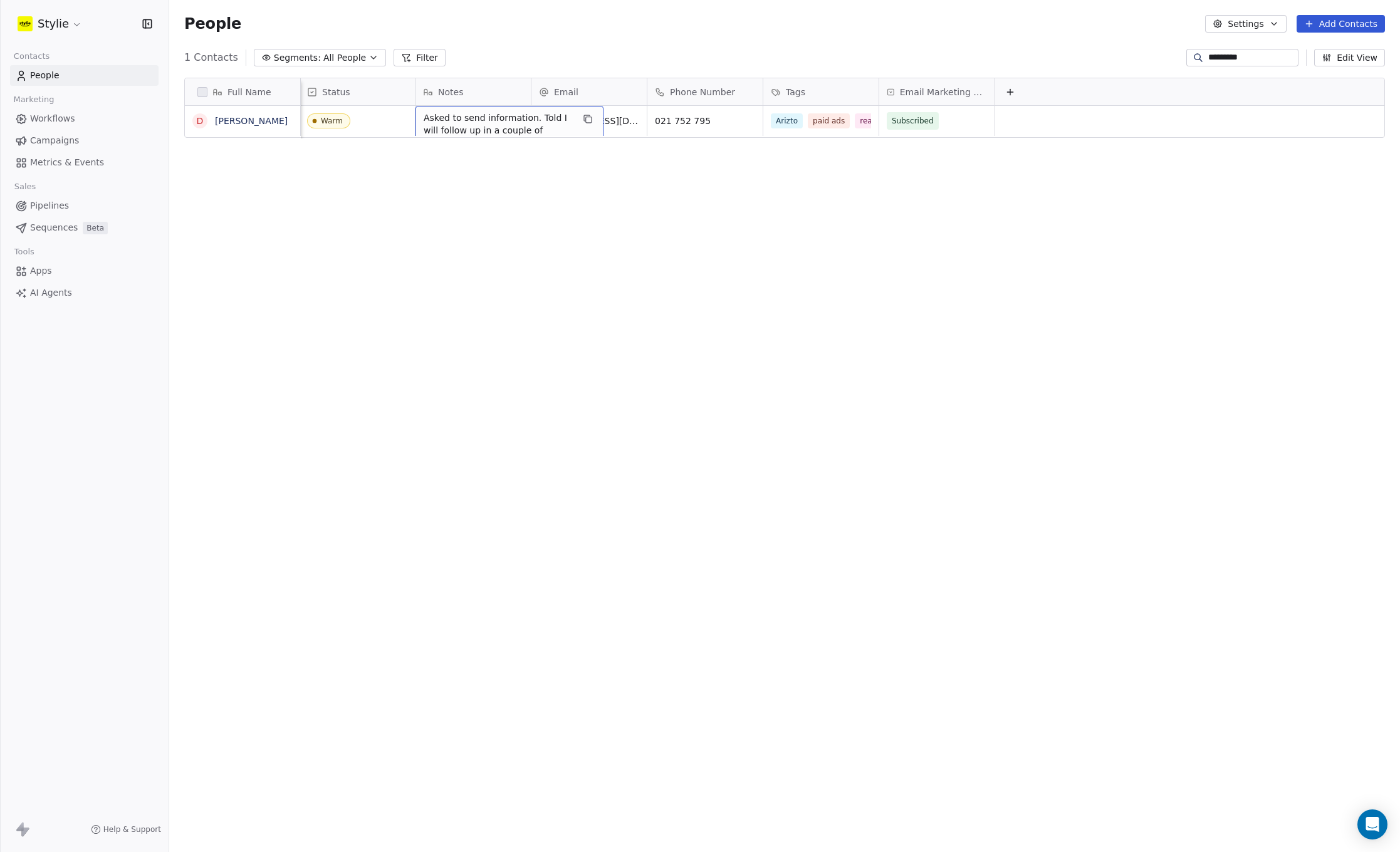
scroll to position [9, 11]
click at [685, 169] on div "Full Name D [PERSON_NAME] Status Notes Email Phone Number Tags Email Marketing …" at bounding box center [785, 442] width 1231 height 750
click at [1002, 106] on div "grid" at bounding box center [1190, 121] width 389 height 30
type textarea "**********"
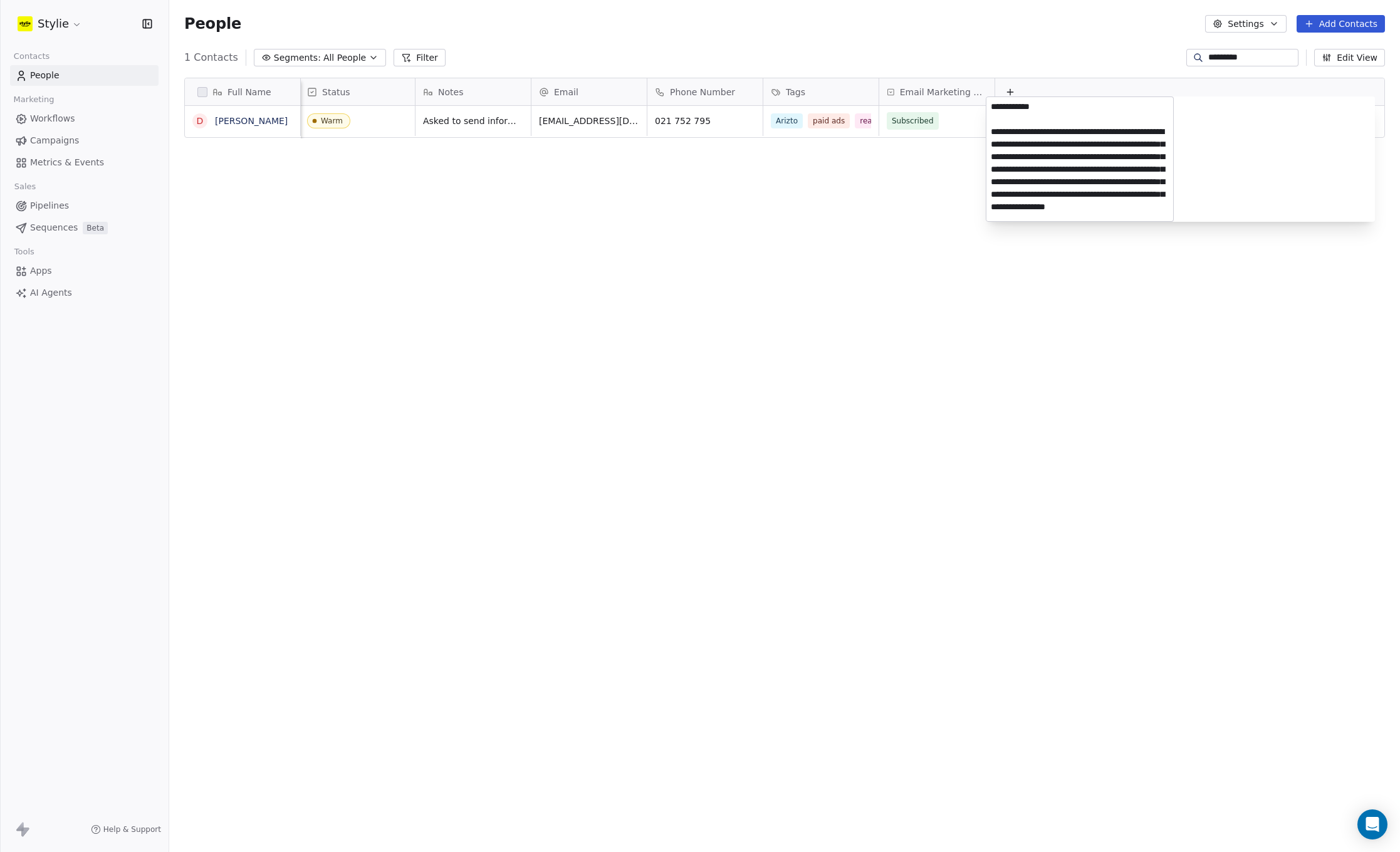
click at [1082, 271] on html "Stylie Contacts People Marketing Workflows Campaigns Metrics & Events Sales Pip…" at bounding box center [700, 426] width 1400 height 852
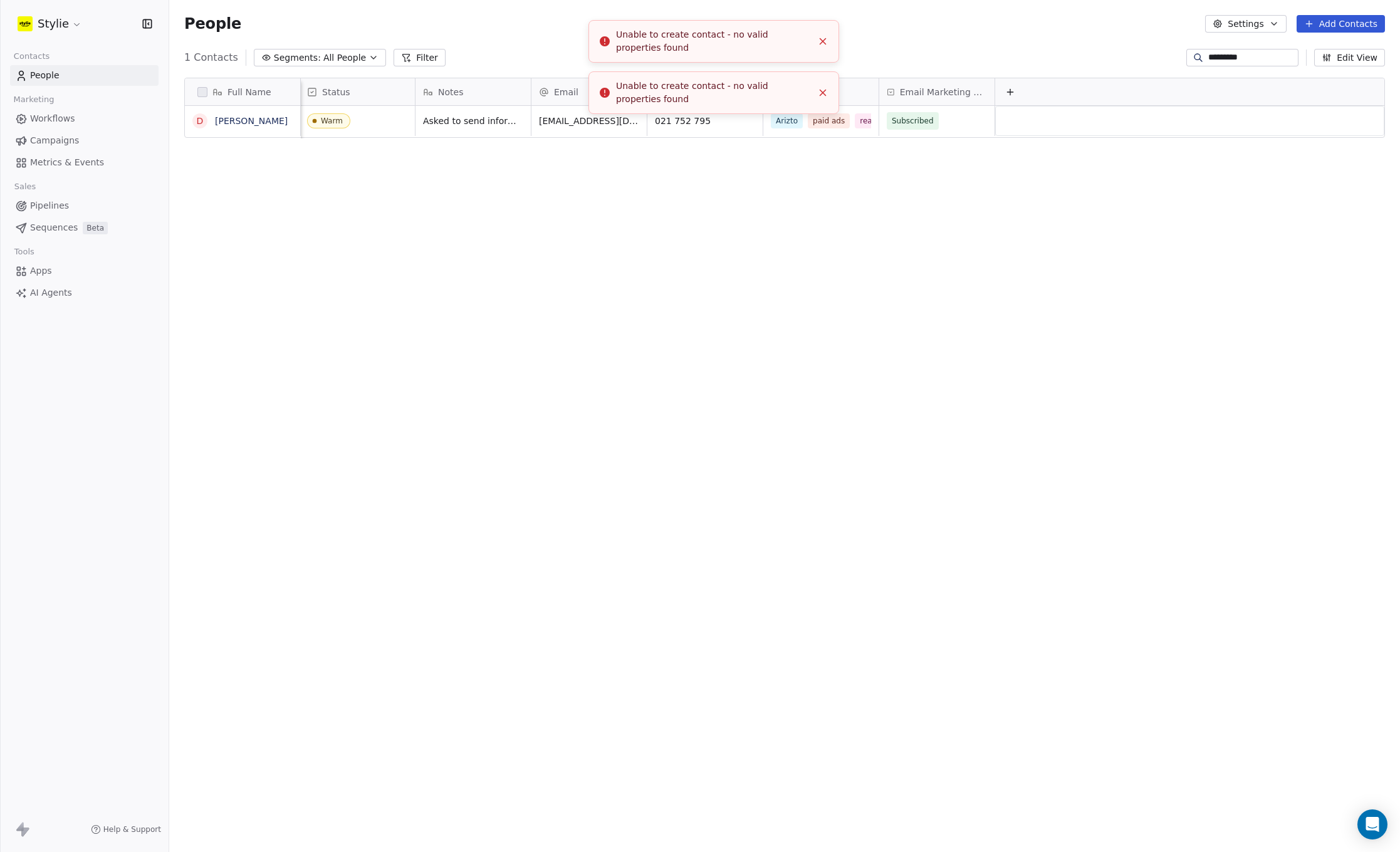
click at [822, 42] on line "Close toast" at bounding box center [823, 42] width 5 height 5
click at [826, 44] on line "Close toast" at bounding box center [823, 42] width 5 height 5
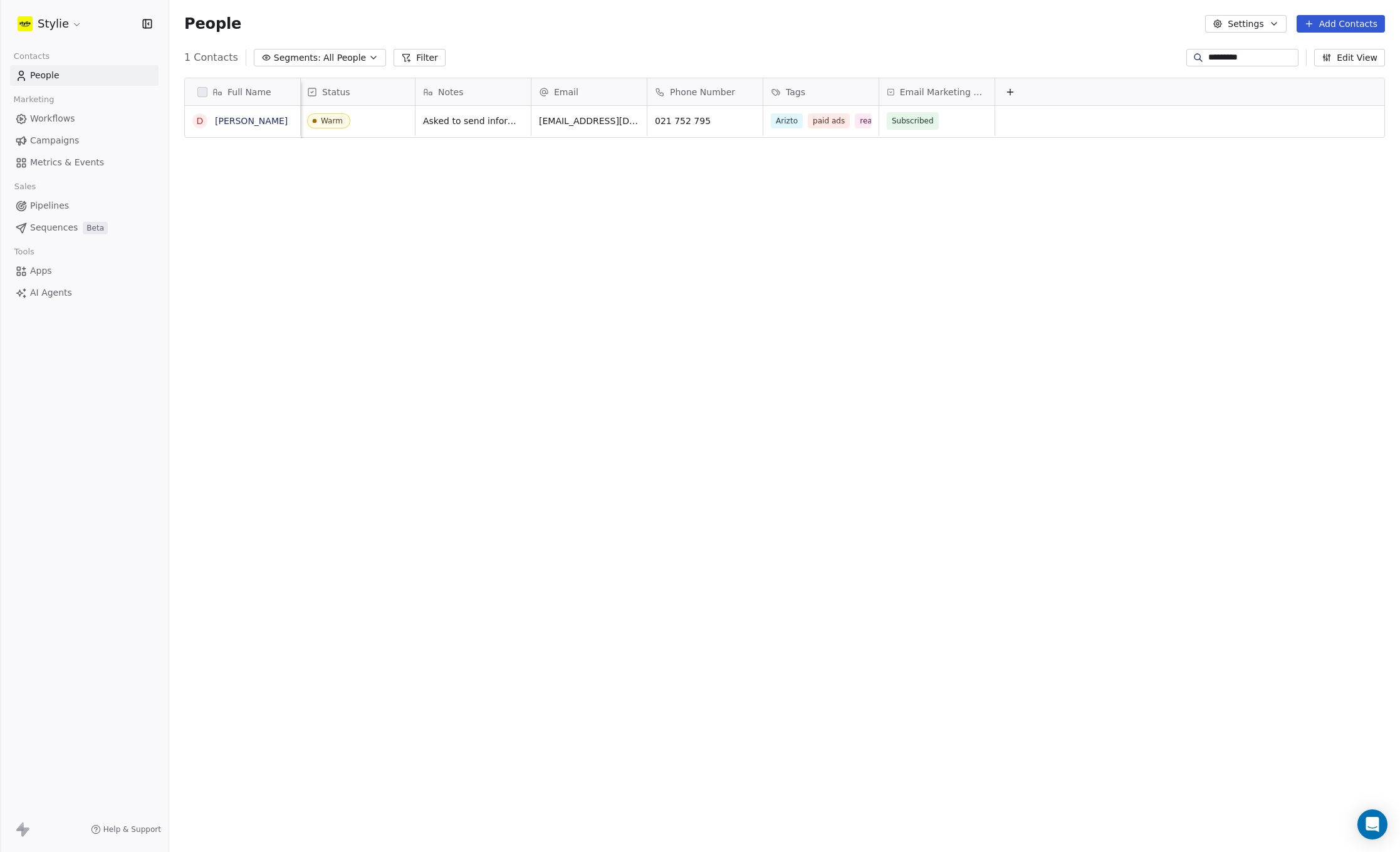
drag, startPoint x: 346, startPoint y: 358, endPoint x: 339, endPoint y: 337, distance: 22.1
click at [345, 357] on div "Full Name D [PERSON_NAME] Status Notes Email Phone Number Tags Email Marketing …" at bounding box center [785, 442] width 1231 height 750
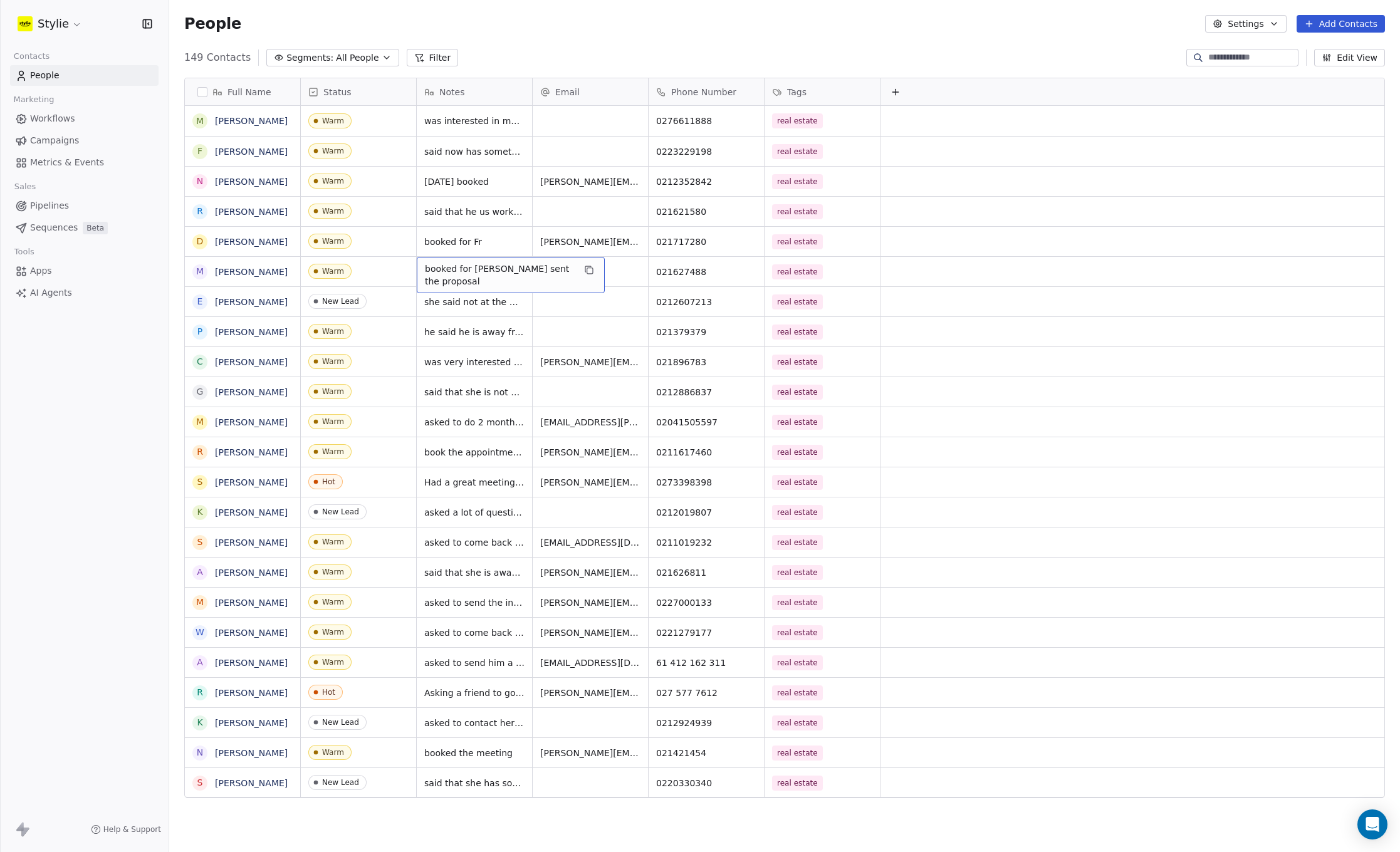
scroll to position [741, 1221]
click at [1234, 56] on input at bounding box center [1252, 58] width 88 height 13
type input "*"
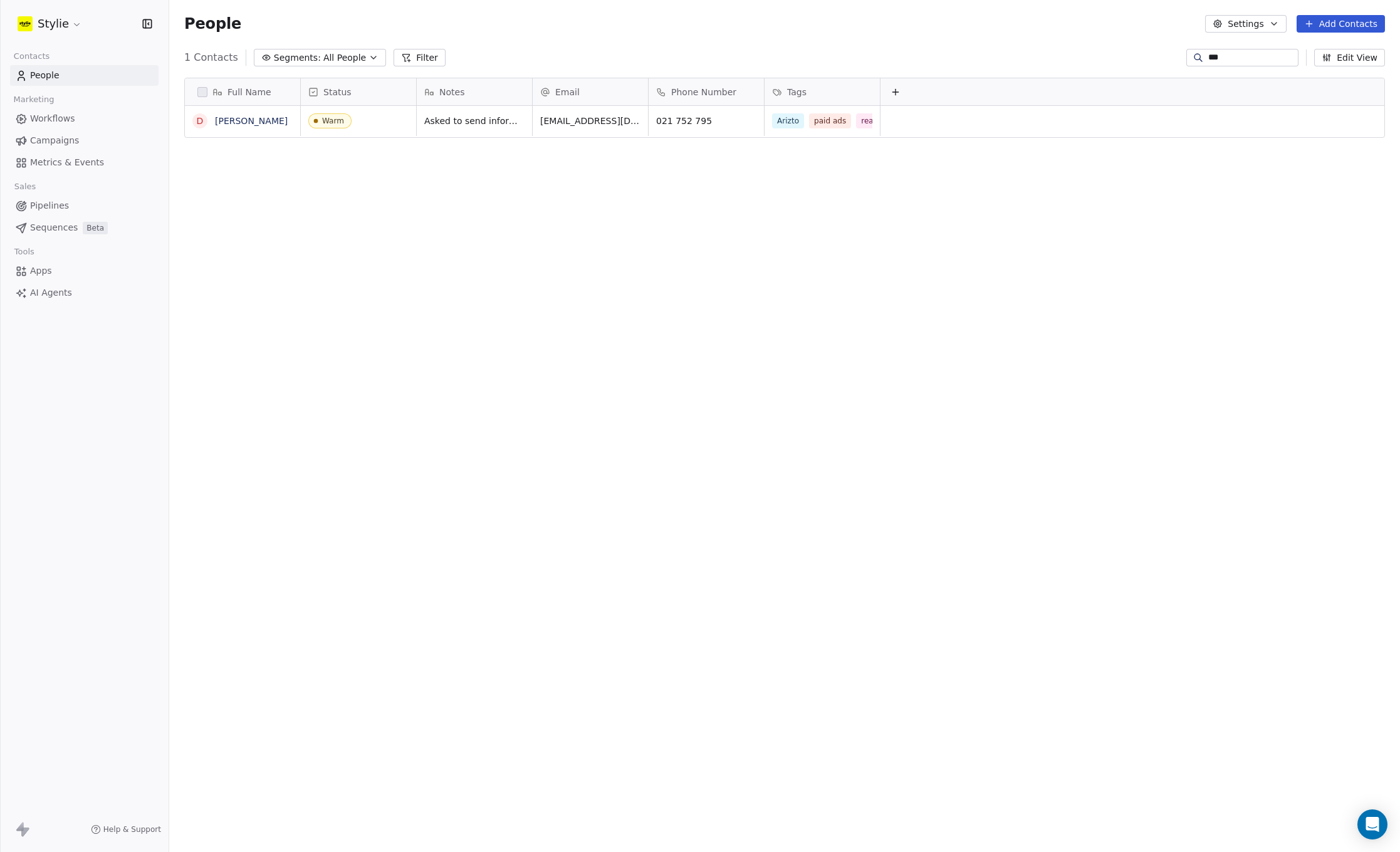
type input "***"
click at [570, 117] on span "Asked to send information. Told I will follow up in a couple of weeks.send info…" at bounding box center [500, 136] width 149 height 50
click at [560, 117] on span "Asked to send information. Told I will follow up in a couple of weeks.send info…" at bounding box center [500, 136] width 149 height 50
click at [566, 117] on span "Asked to send information. Told I will follow up in a couple of weeks.send info…" at bounding box center [500, 136] width 149 height 50
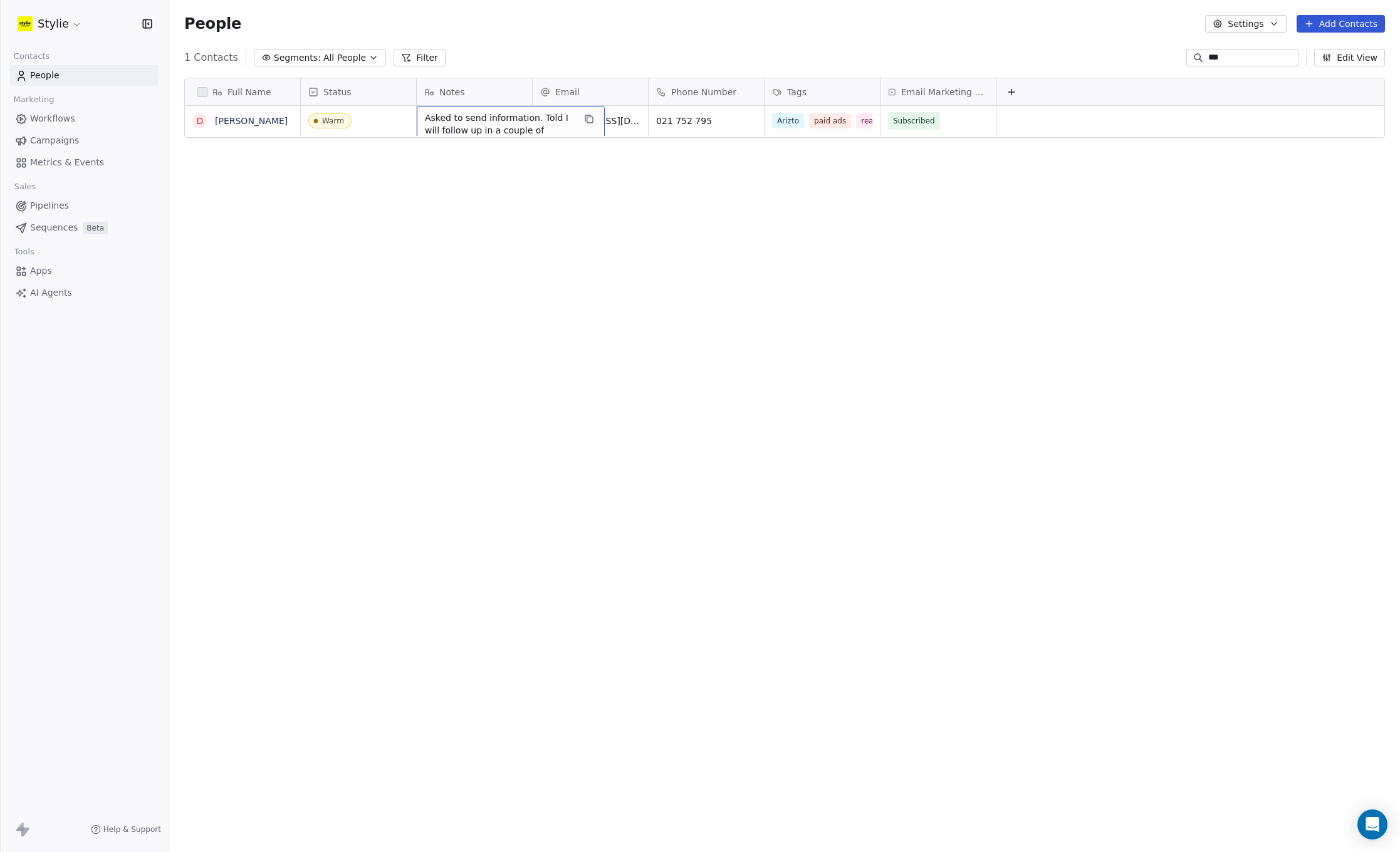
click at [567, 118] on span "Asked to send information. Told I will follow up in a couple of weeks.send info…" at bounding box center [500, 136] width 149 height 50
click at [568, 118] on textarea "**********" at bounding box center [511, 121] width 187 height 48
click at [531, 132] on textarea "**********" at bounding box center [511, 121] width 187 height 48
type textarea "**********"
click at [600, 181] on html "Stylie Contacts People Marketing Workflows Campaigns Metrics & Events Sales Pip…" at bounding box center [700, 426] width 1400 height 852
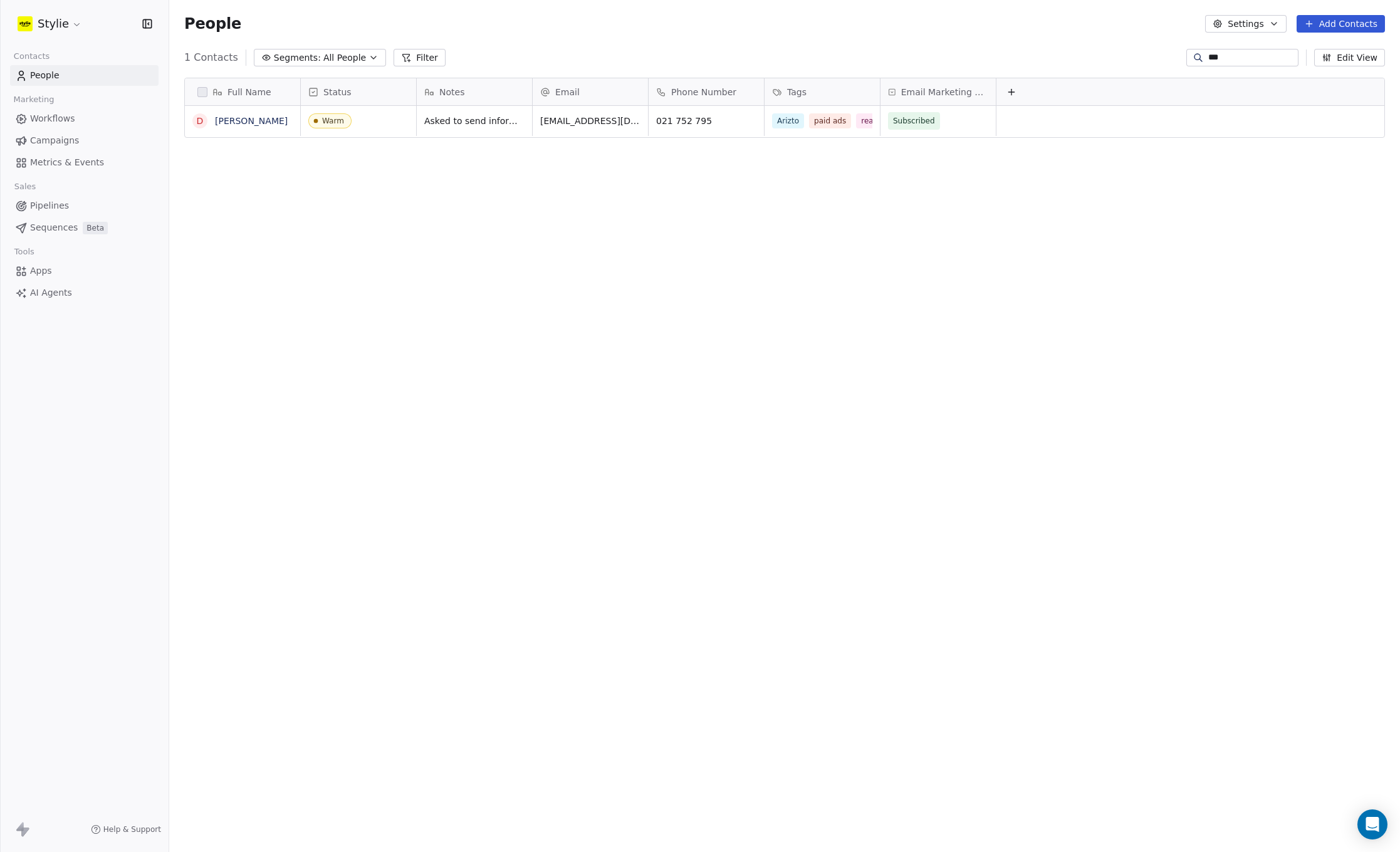
click at [97, 75] on link "People" at bounding box center [84, 75] width 148 height 21
